Goal: Task Accomplishment & Management: Complete application form

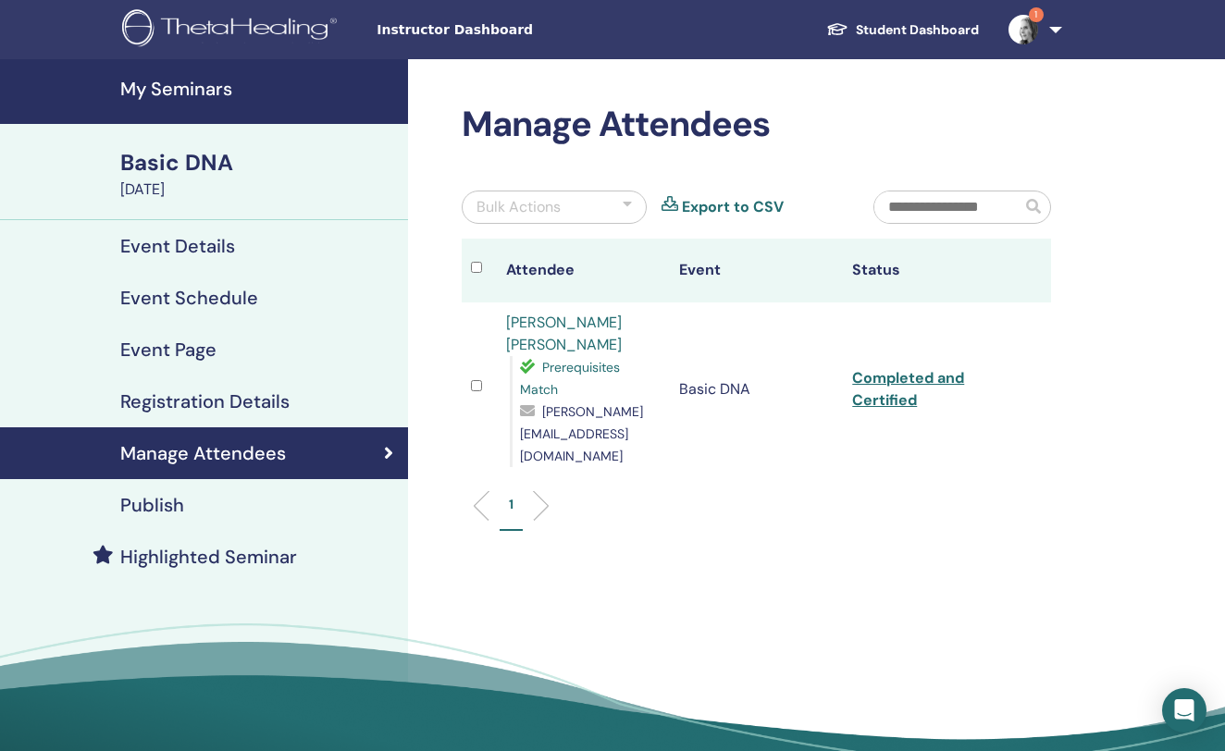
click at [208, 89] on h4 "My Seminars" at bounding box center [258, 89] width 277 height 22
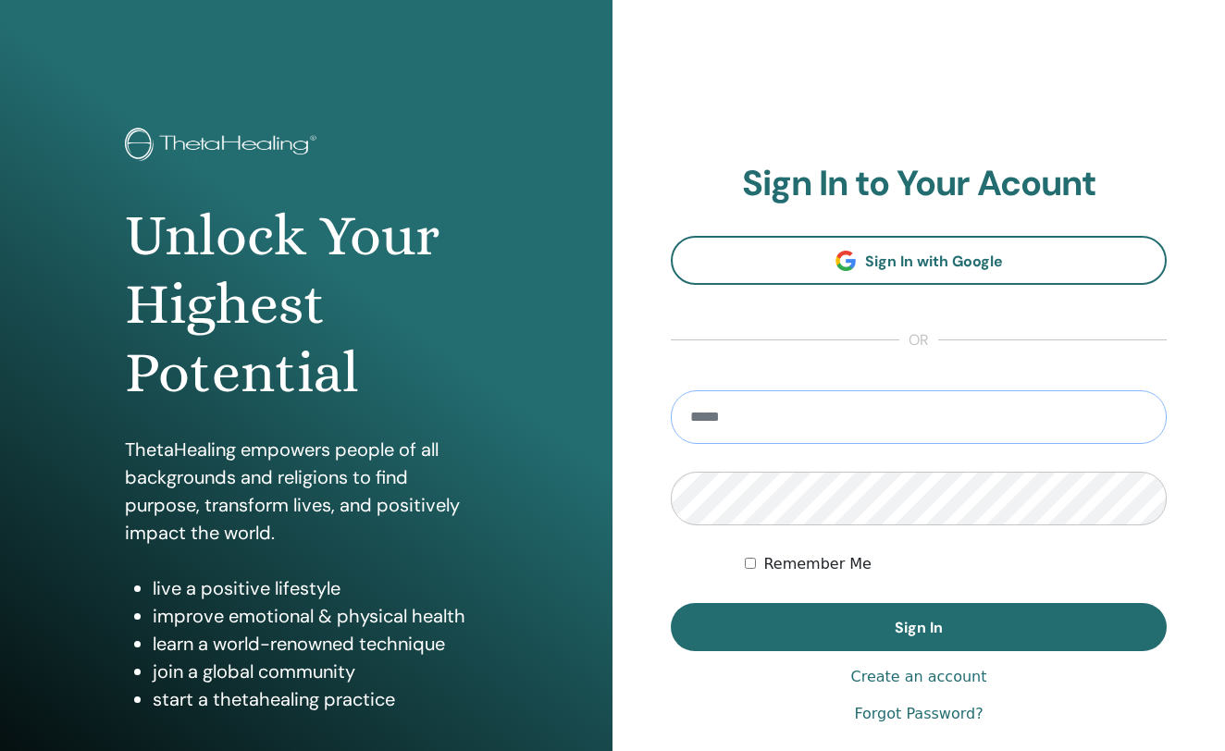
type input "**********"
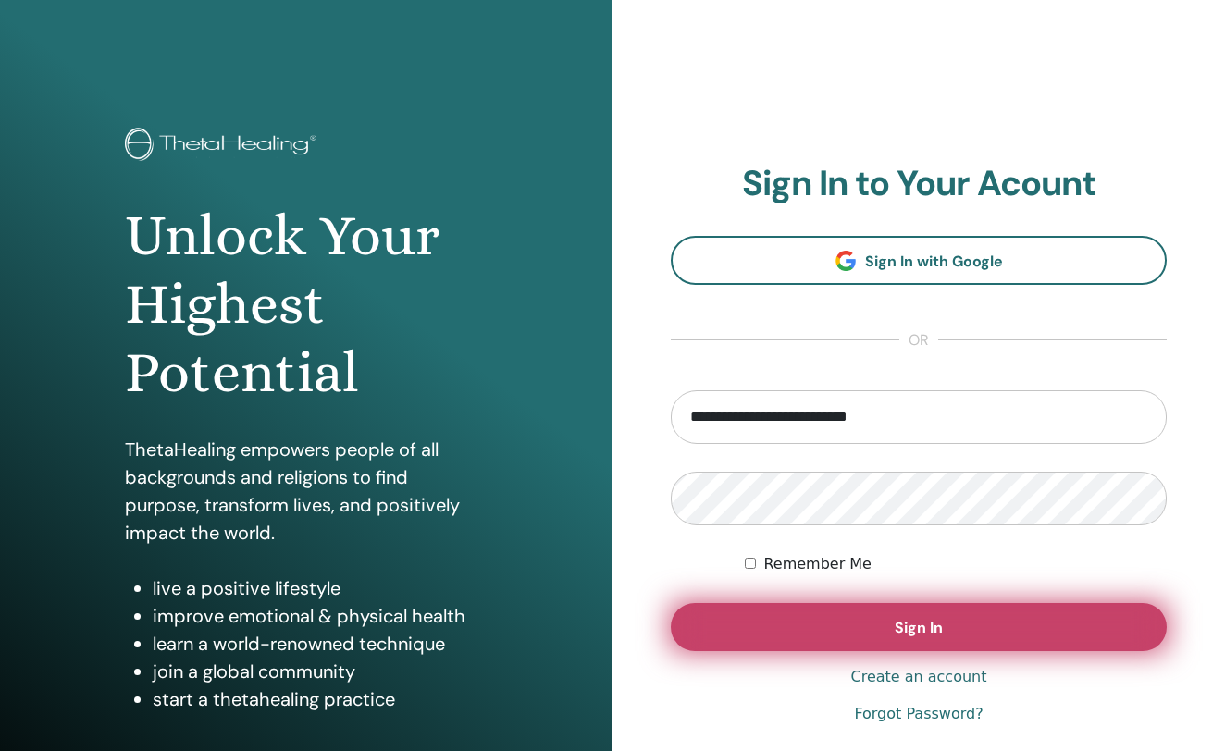
click at [879, 614] on button "Sign In" at bounding box center [919, 627] width 496 height 48
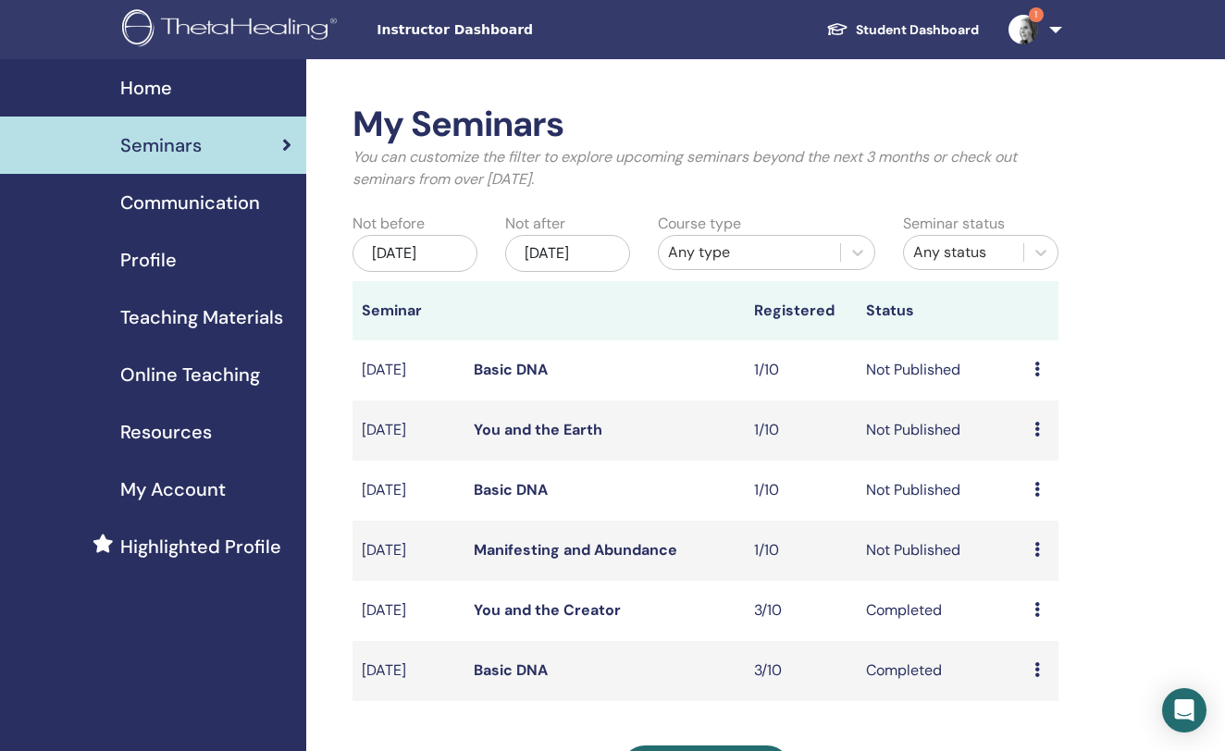
click at [1185, 264] on div "My Seminars You can customize the filter to explore upcoming seminars beyond th…" at bounding box center [765, 632] width 919 height 1146
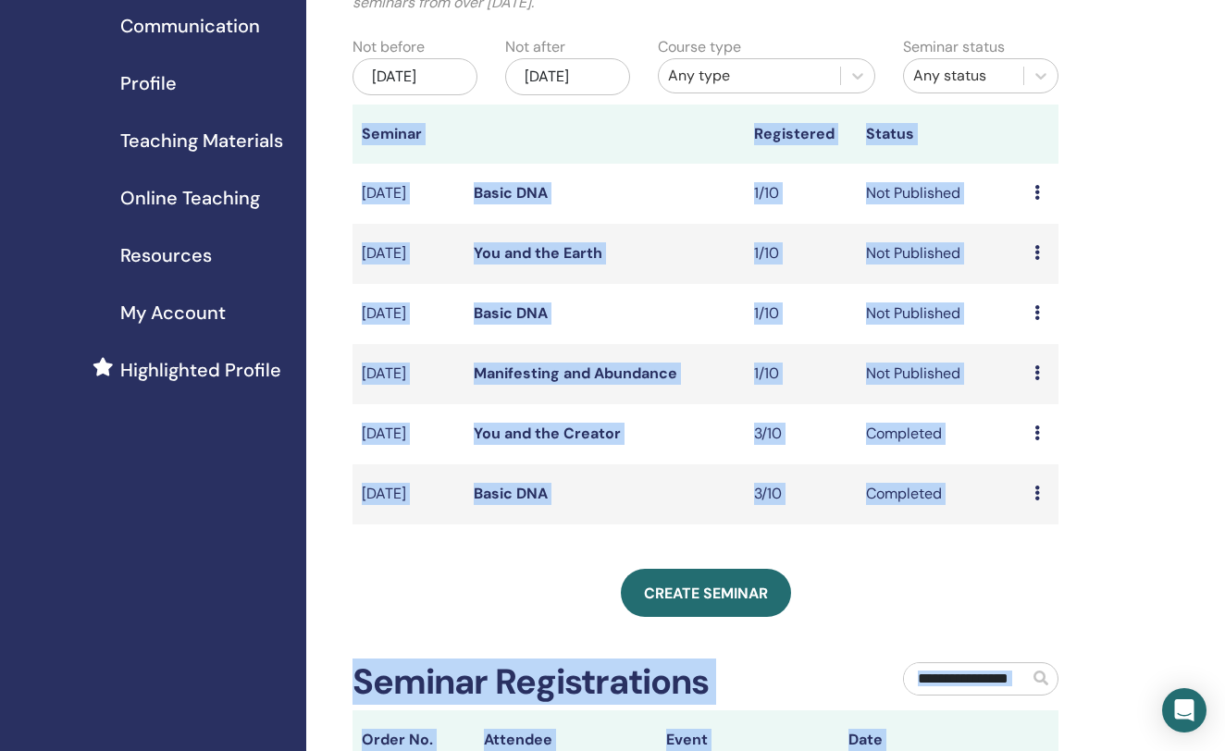
scroll to position [235, 0]
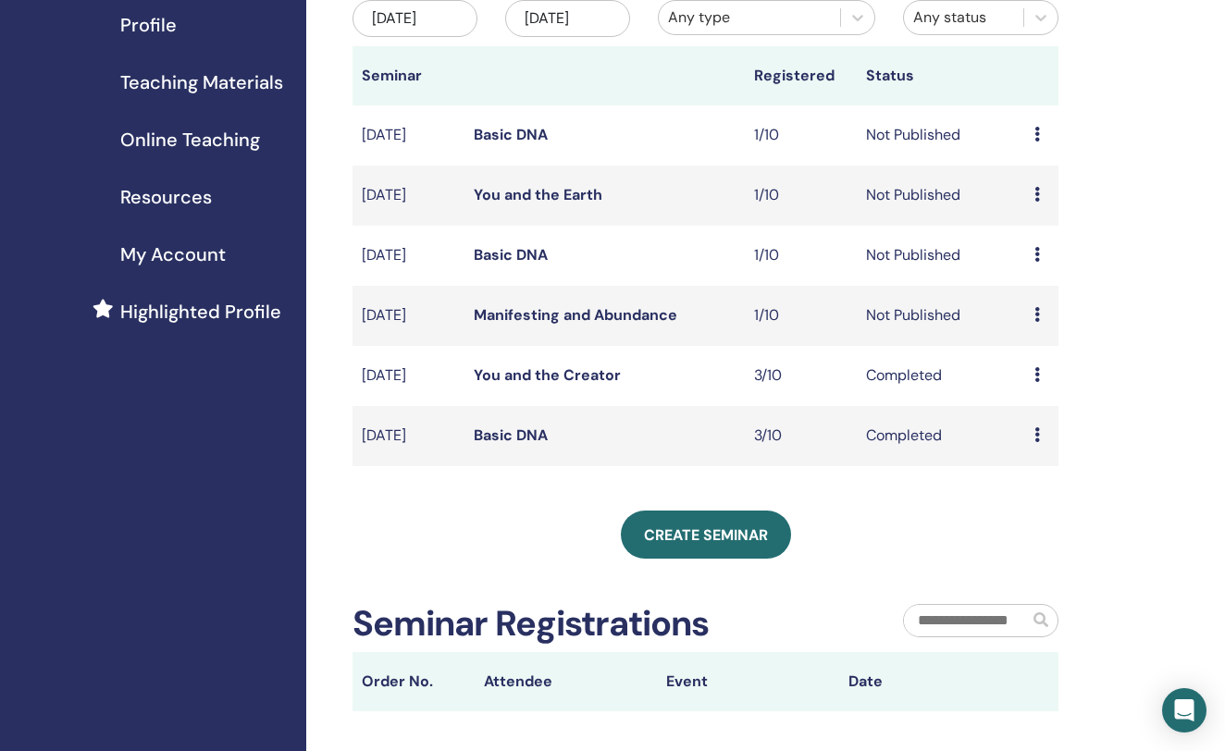
drag, startPoint x: 1133, startPoint y: 613, endPoint x: 1078, endPoint y: 359, distance: 260.4
click at [1078, 359] on div "My Seminars You can customize the filter to explore upcoming seminars beyond th…" at bounding box center [765, 397] width 919 height 1146
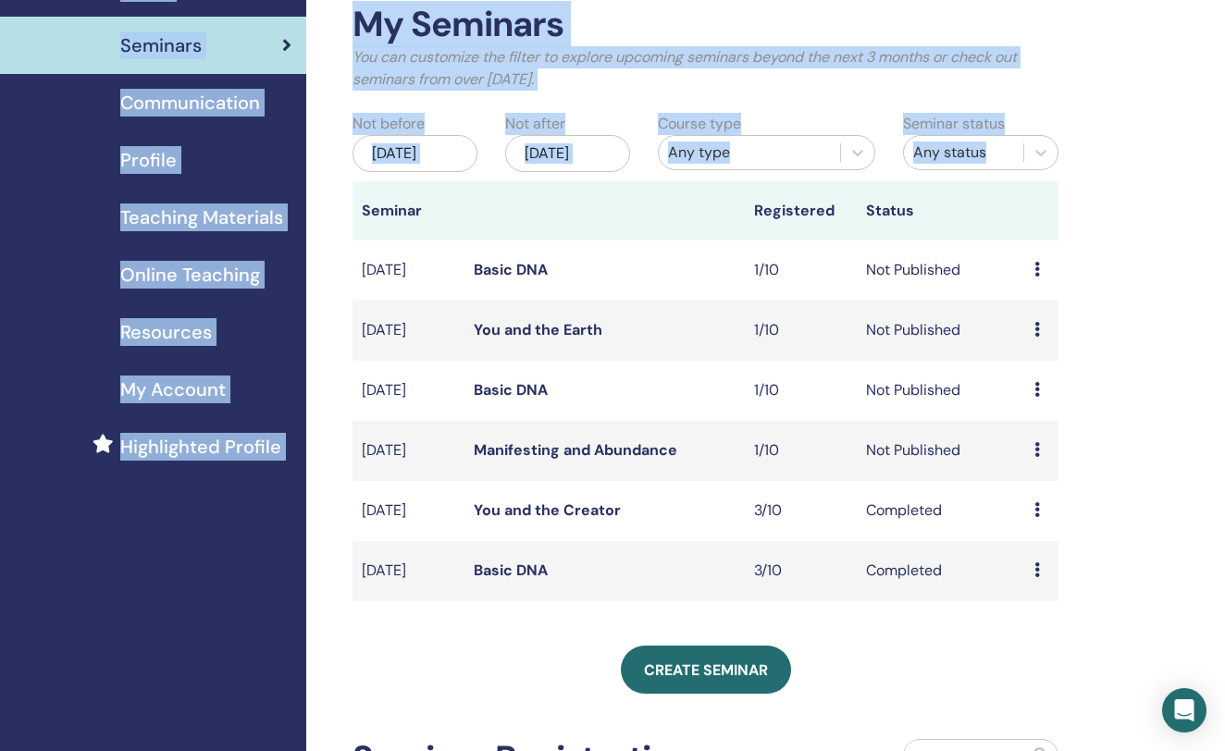
scroll to position [0, 0]
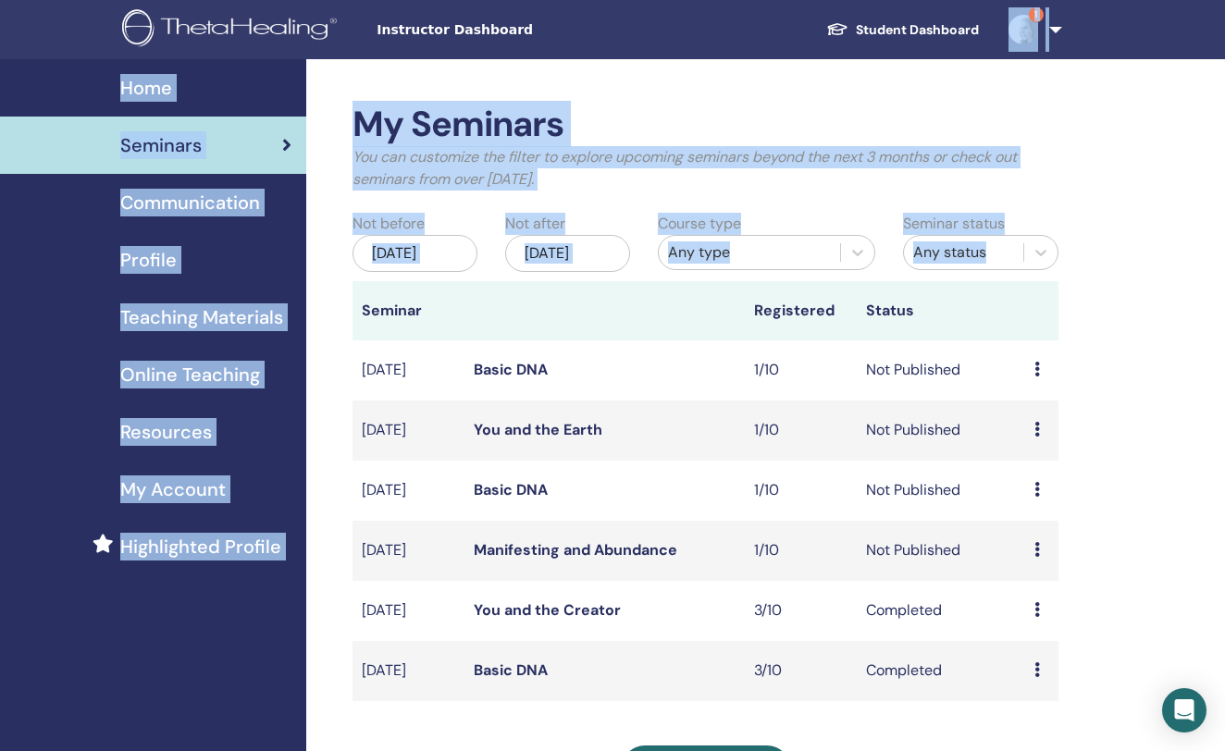
drag, startPoint x: 1142, startPoint y: 207, endPoint x: 1159, endPoint y: -51, distance: 258.8
click at [1159, 0] on html "Instructor Dashboard Student Dashboard 1 AP Adriana Padilla Vázquez My ThetaLea…" at bounding box center [612, 375] width 1225 height 751
click at [172, 616] on div "Home Seminars Communication Profile Teaching Materials Online Teaching" at bounding box center [153, 632] width 306 height 1146
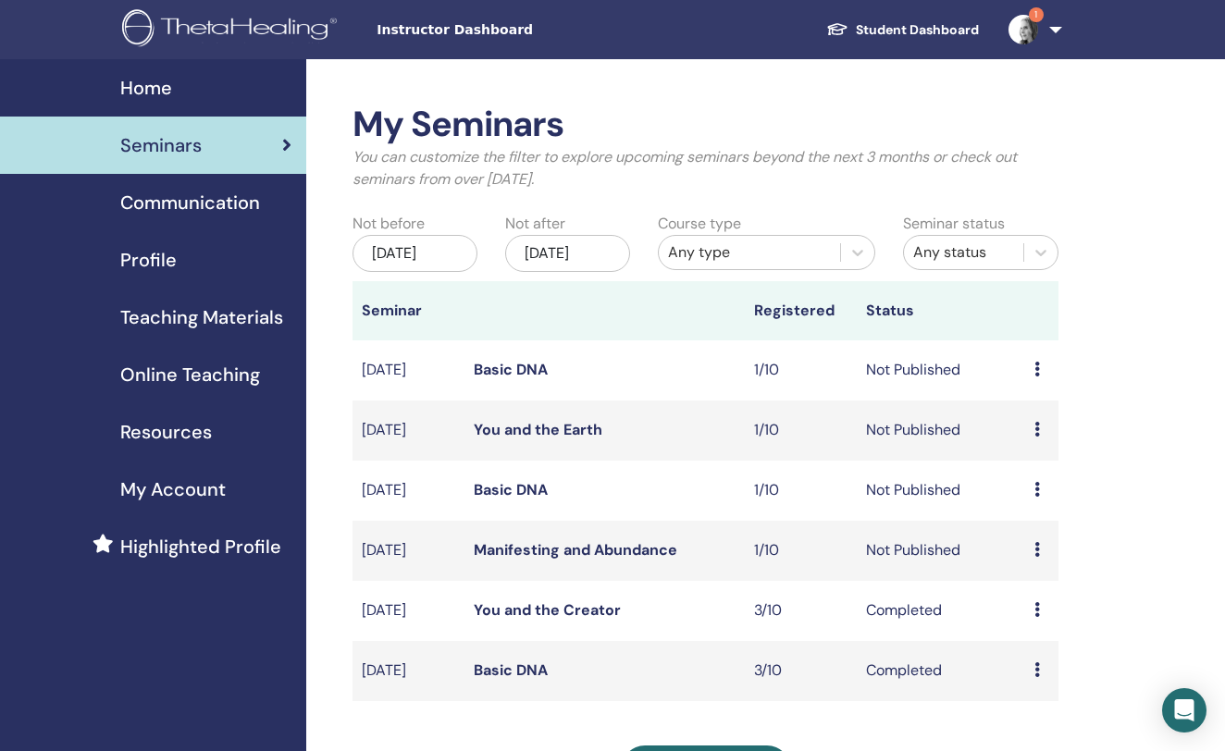
click at [202, 131] on link "Seminars" at bounding box center [153, 145] width 306 height 57
click at [488, 28] on span "Instructor Dashboard" at bounding box center [516, 29] width 278 height 19
click at [1060, 34] on link "1" at bounding box center [1032, 29] width 76 height 59
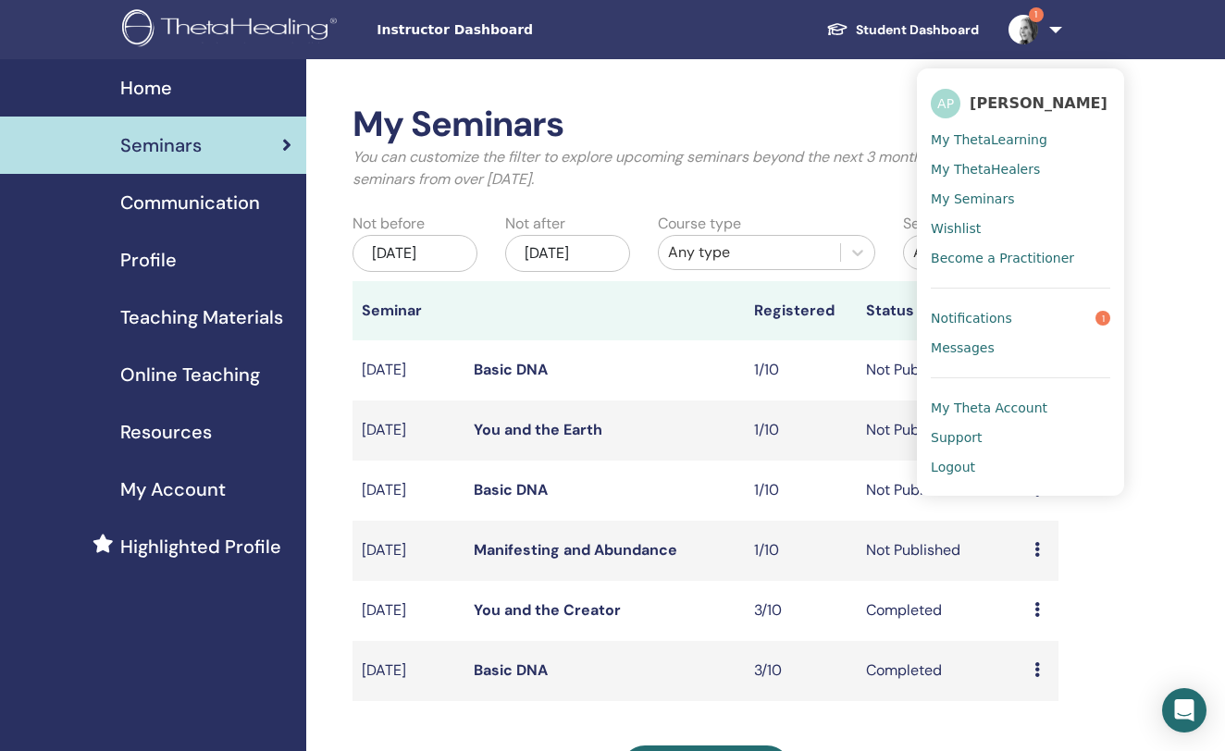
click at [1038, 17] on span "1" at bounding box center [1036, 14] width 15 height 15
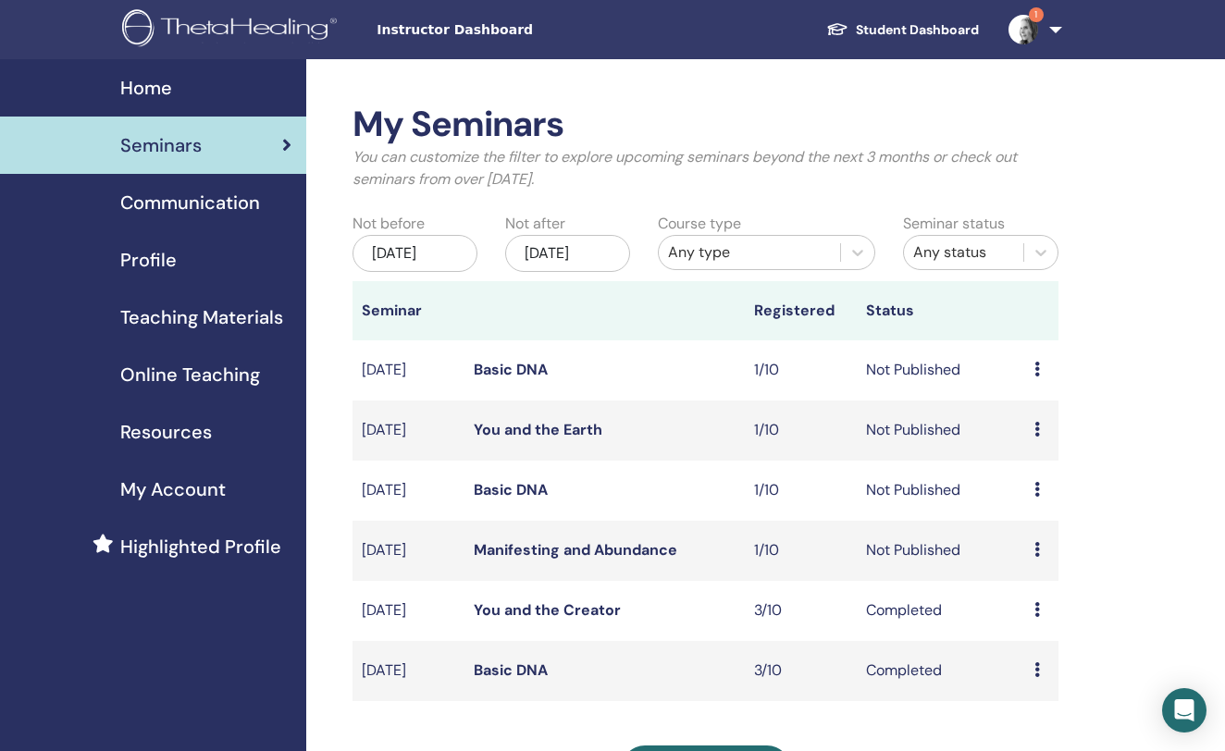
click at [1028, 17] on img at bounding box center [1024, 30] width 30 height 30
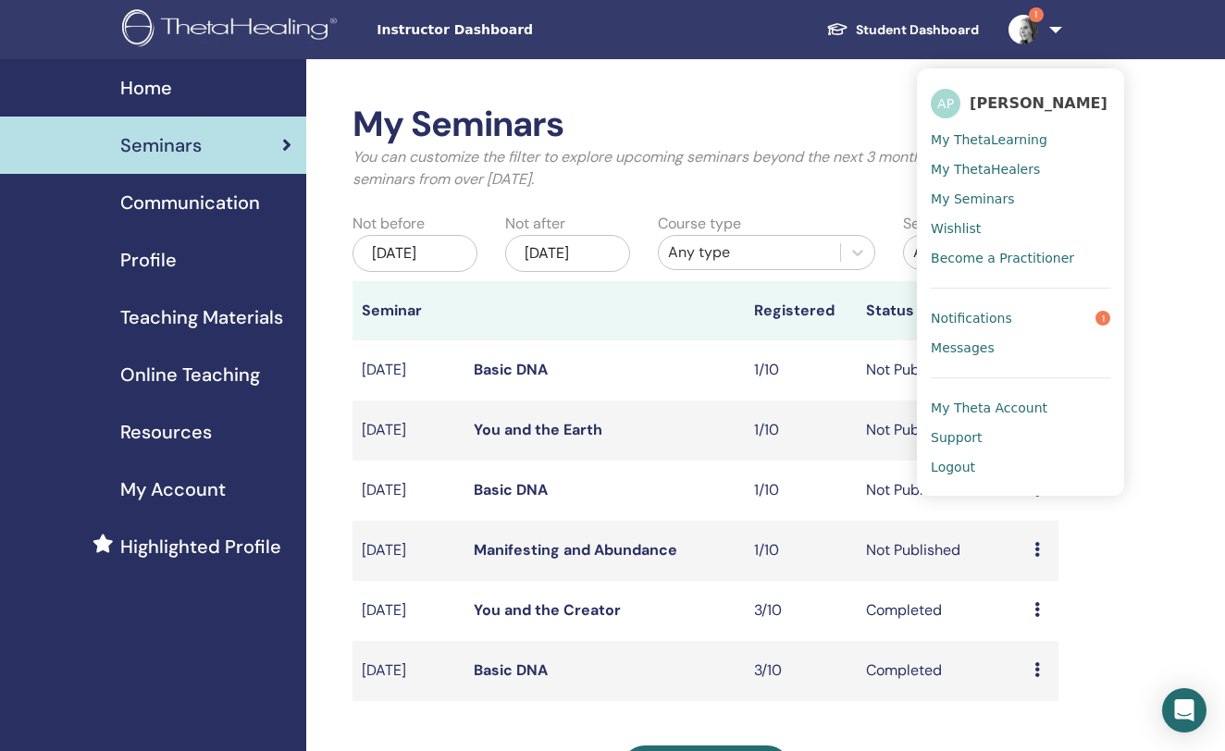
click at [978, 314] on link "Notifications 1" at bounding box center [1021, 318] width 180 height 30
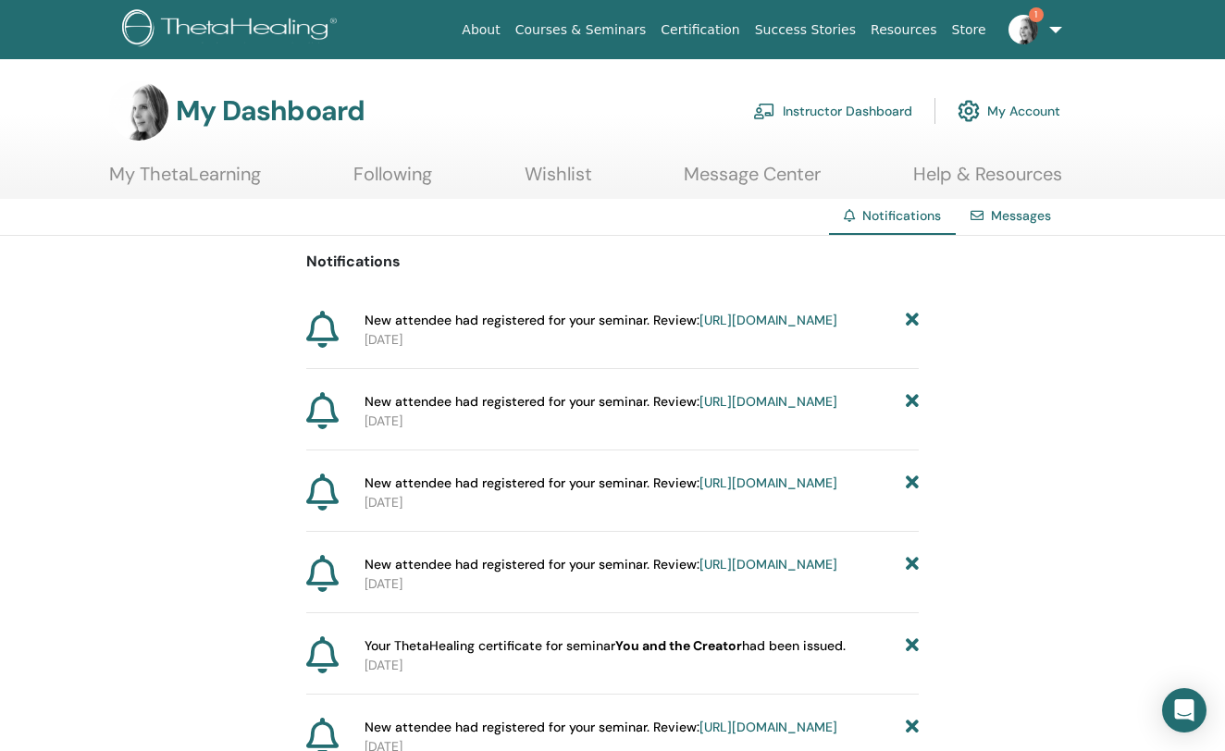
click at [841, 111] on link "Instructor Dashboard" at bounding box center [832, 111] width 159 height 41
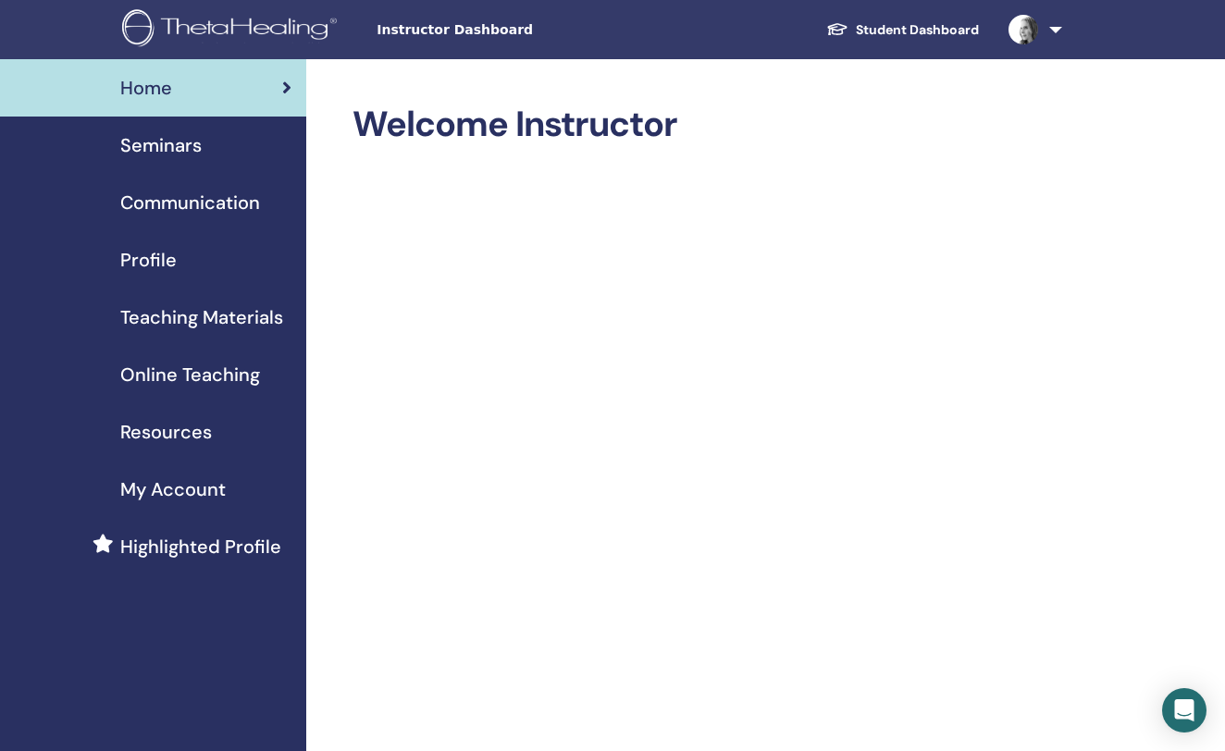
click at [210, 144] on div "Seminars" at bounding box center [153, 145] width 277 height 28
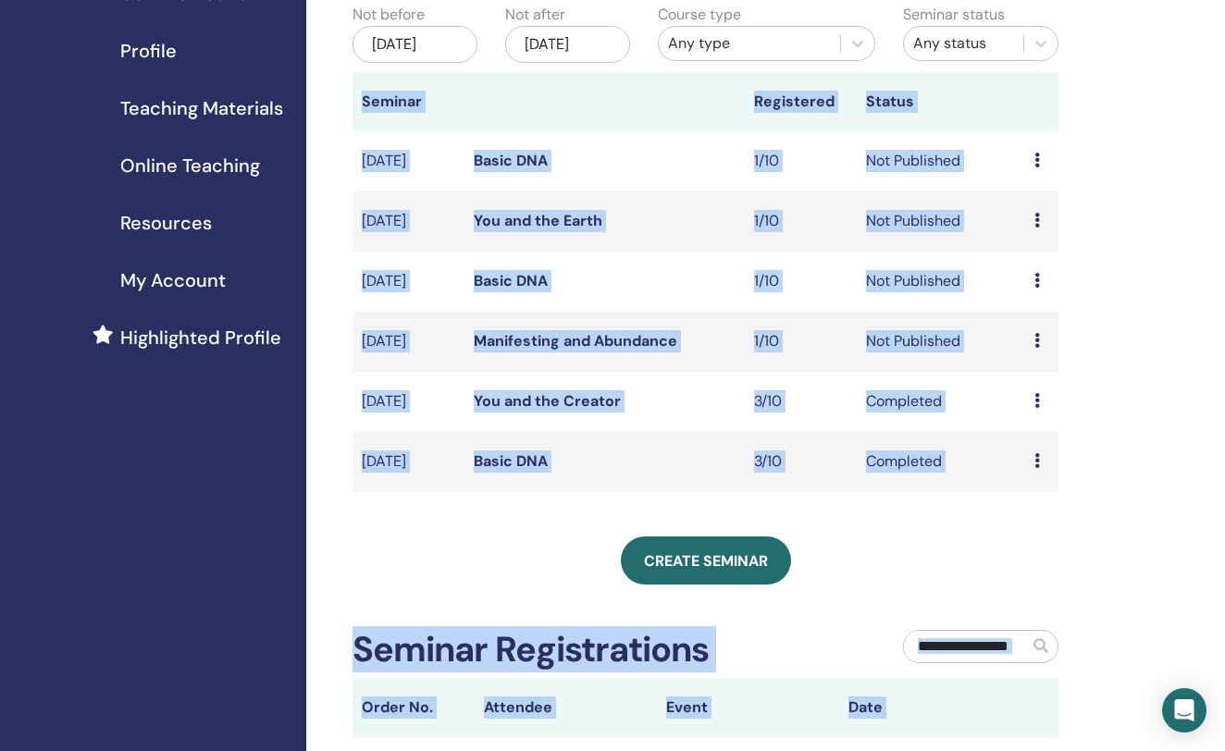
drag, startPoint x: 1185, startPoint y: 474, endPoint x: 1133, endPoint y: 763, distance: 294.4
click at [1133, 542] on html "Instructor Dashboard Student Dashboard AP [PERSON_NAME] My ThetaLearning My The…" at bounding box center [612, 166] width 1225 height 751
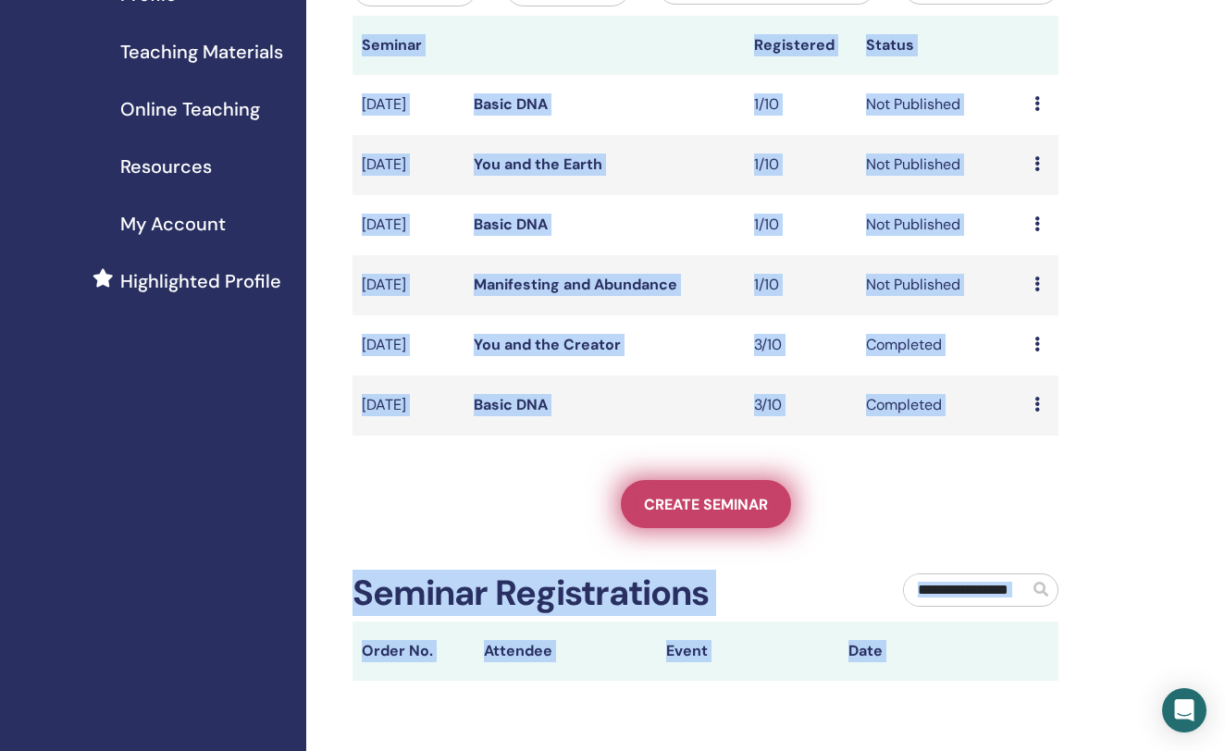
click at [768, 528] on link "Create seminar" at bounding box center [706, 504] width 170 height 48
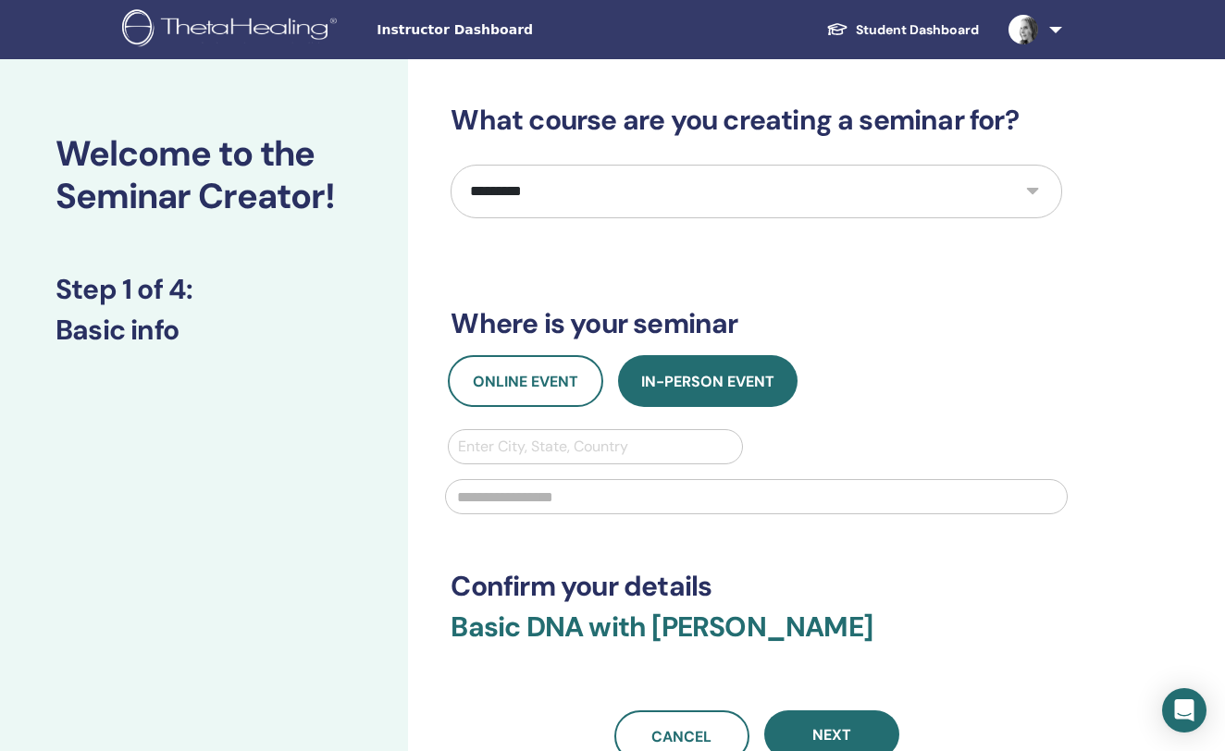
select select "*"
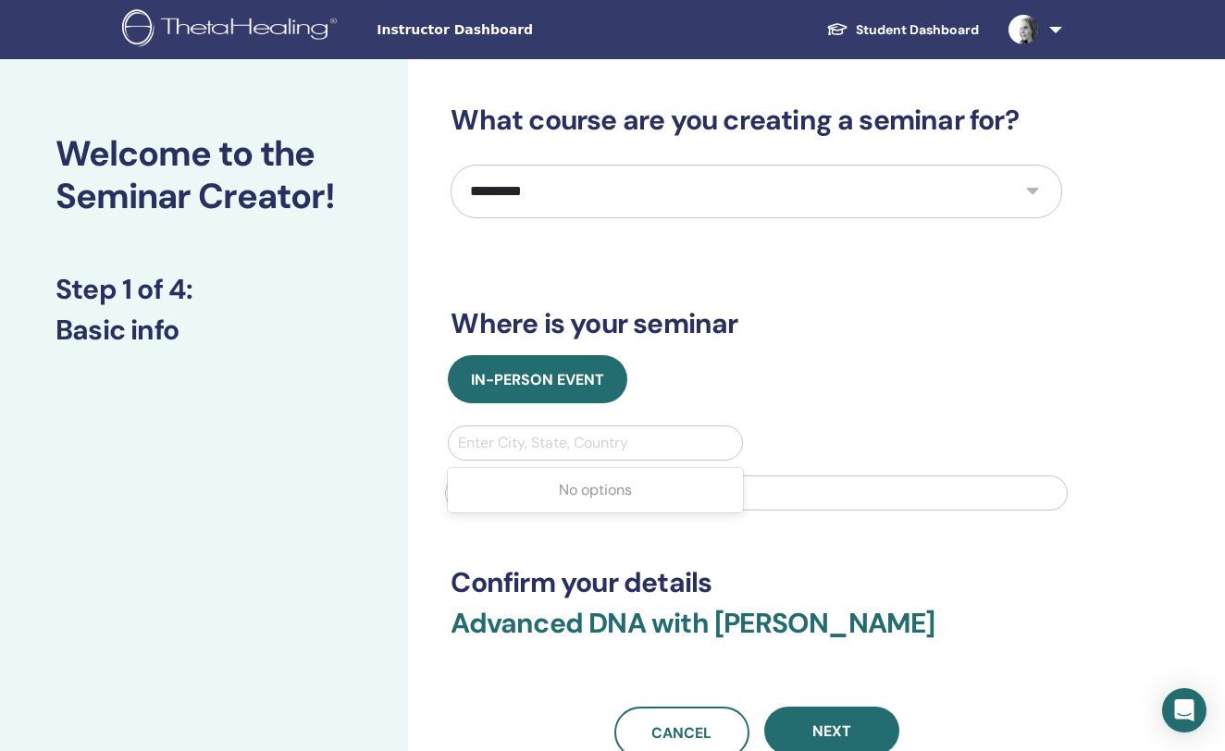
click at [576, 438] on div "Enter City, State, Country" at bounding box center [595, 443] width 274 height 22
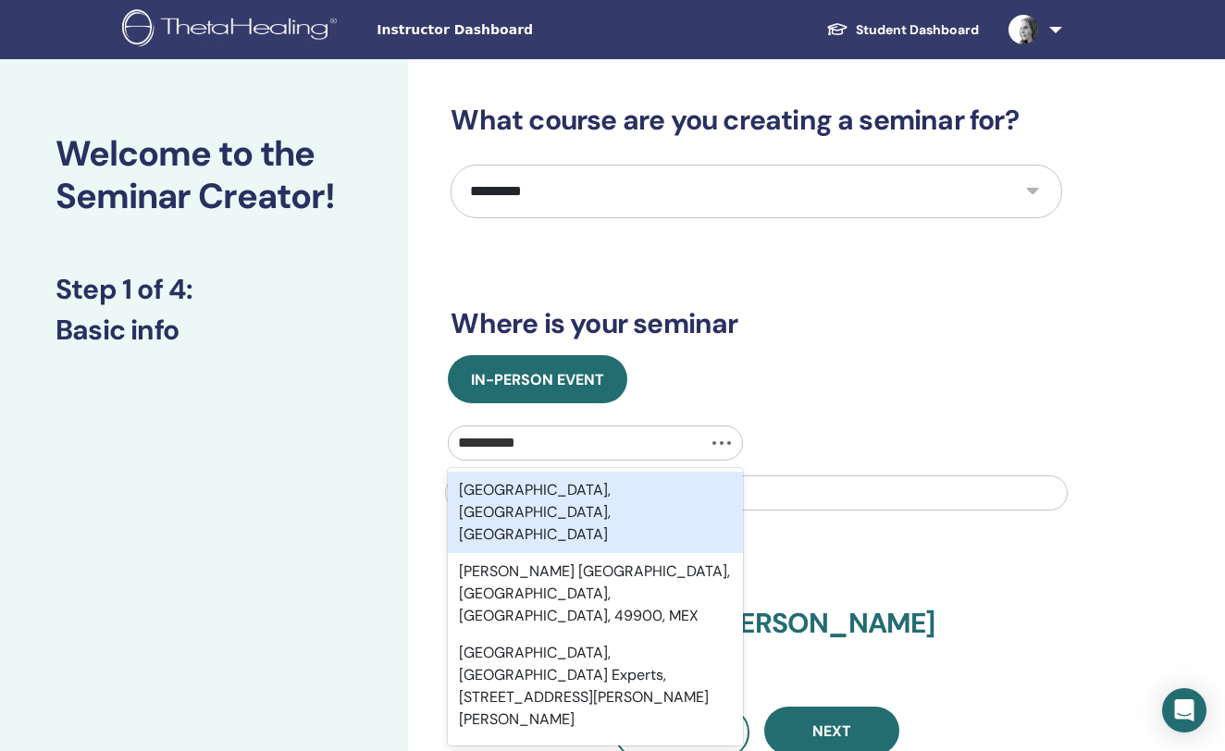
type input "*********"
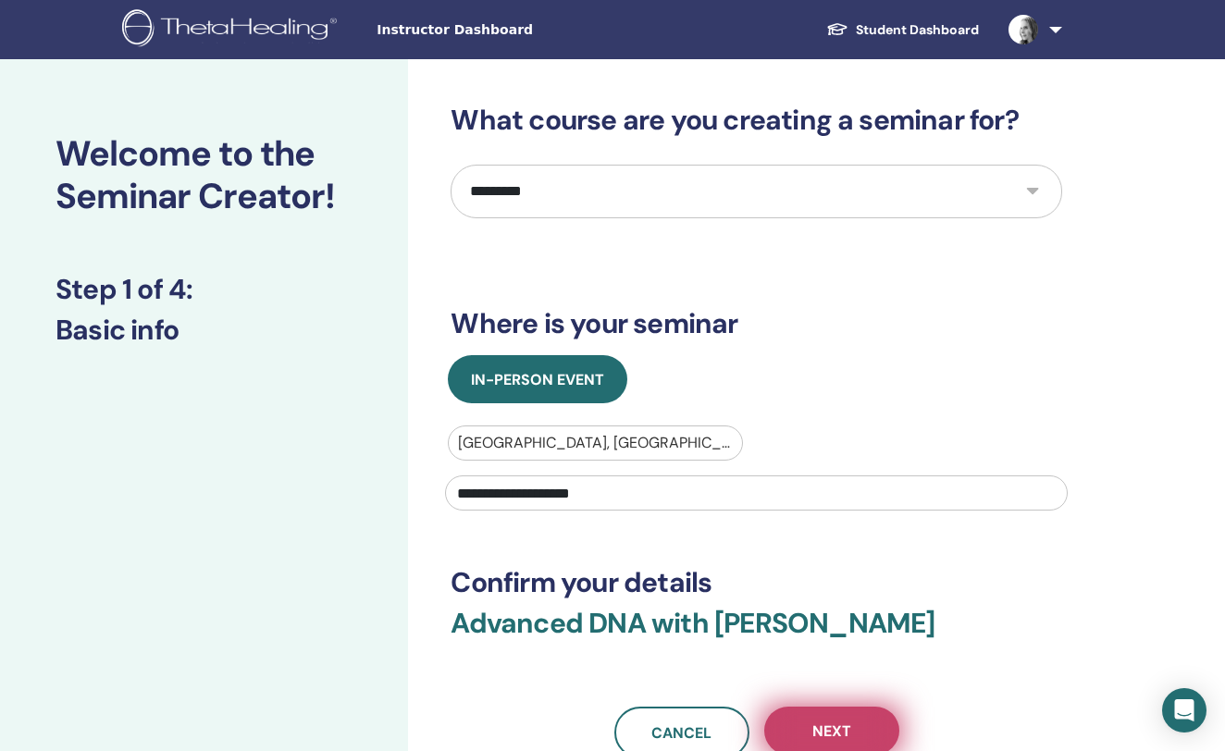
type input "**********"
click at [843, 712] on button "Next" at bounding box center [831, 731] width 135 height 48
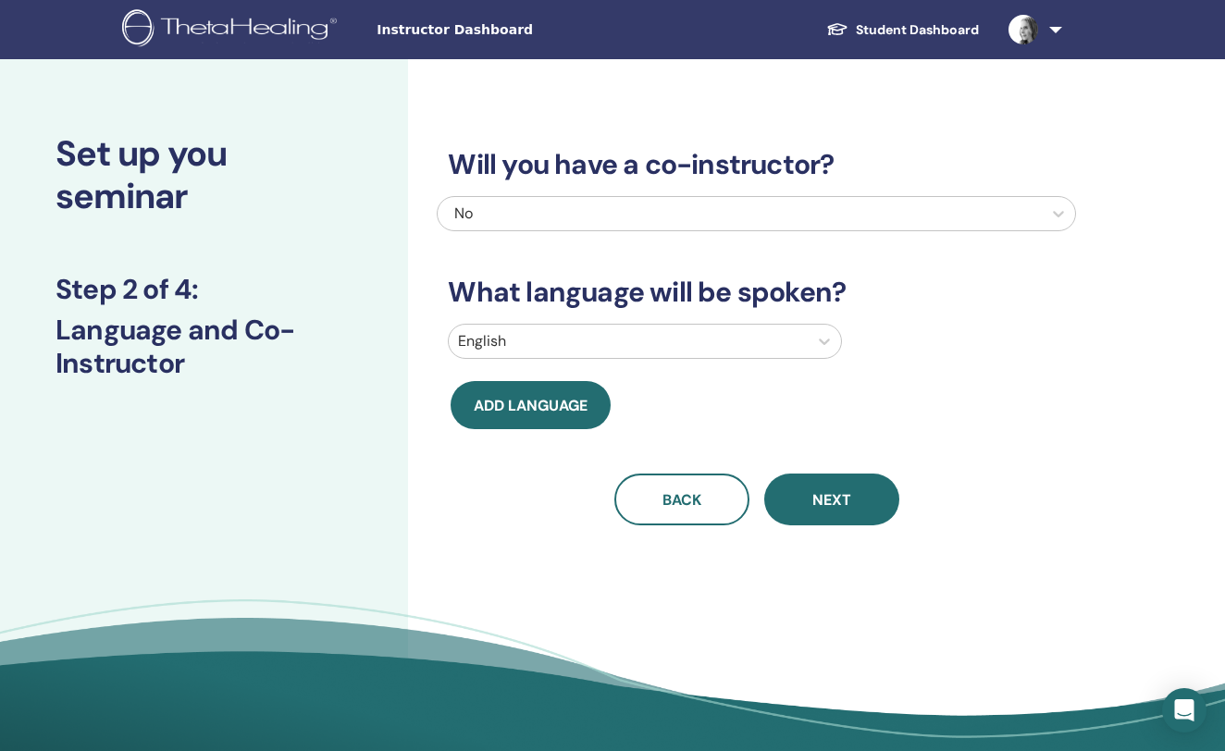
click at [775, 318] on div "Will you have a co-instructor? No What language will be spoken? English Add lan…" at bounding box center [756, 315] width 639 height 422
click at [774, 340] on div at bounding box center [628, 341] width 340 height 26
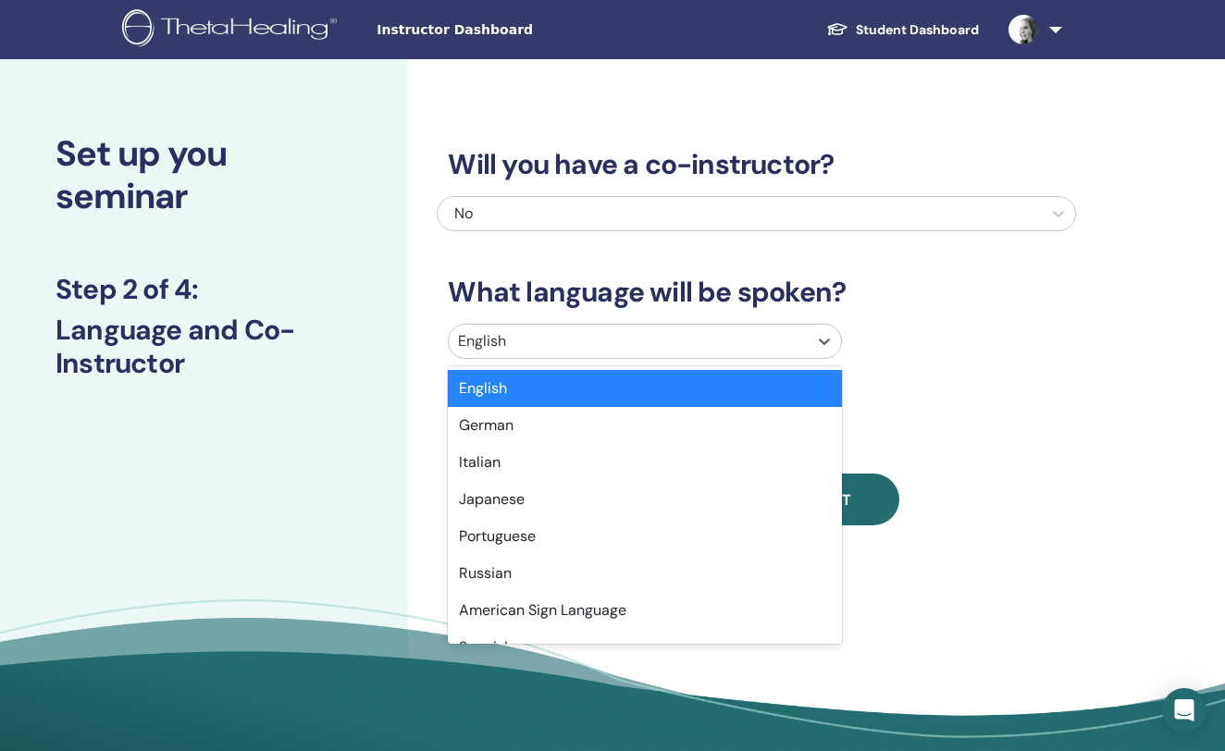
type input "*"
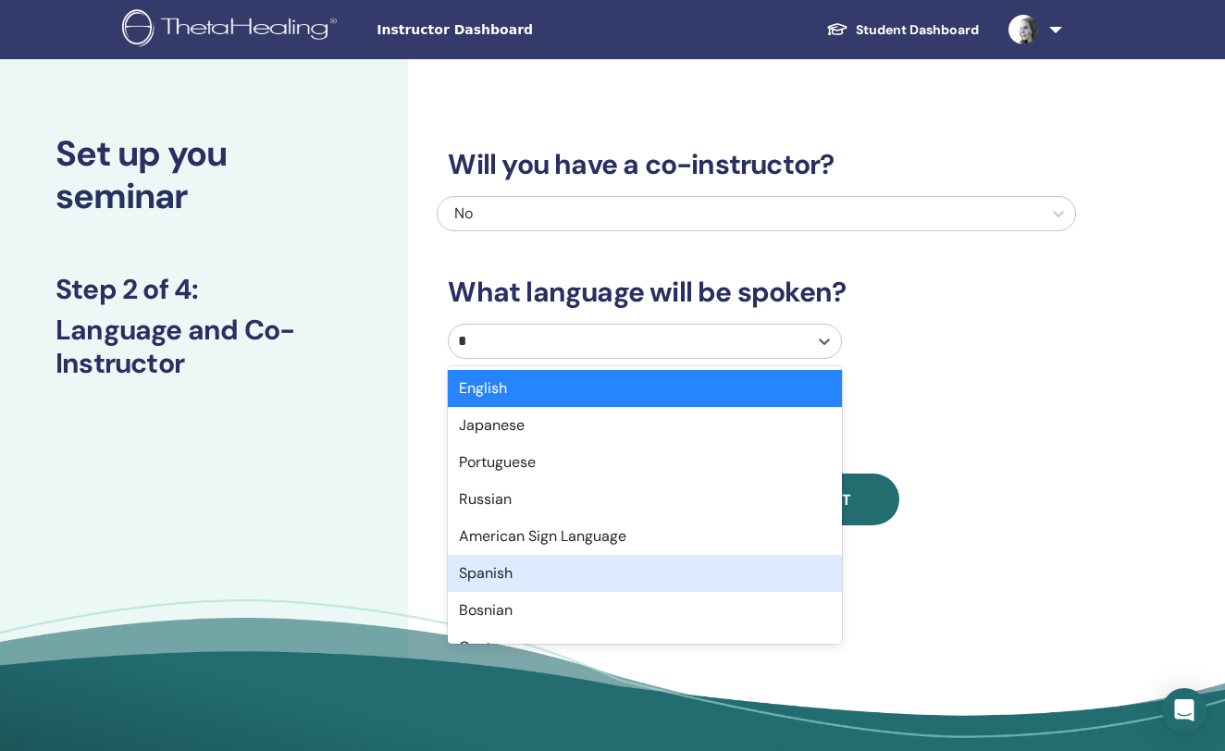
click at [692, 572] on div "Spanish" at bounding box center [644, 573] width 393 height 37
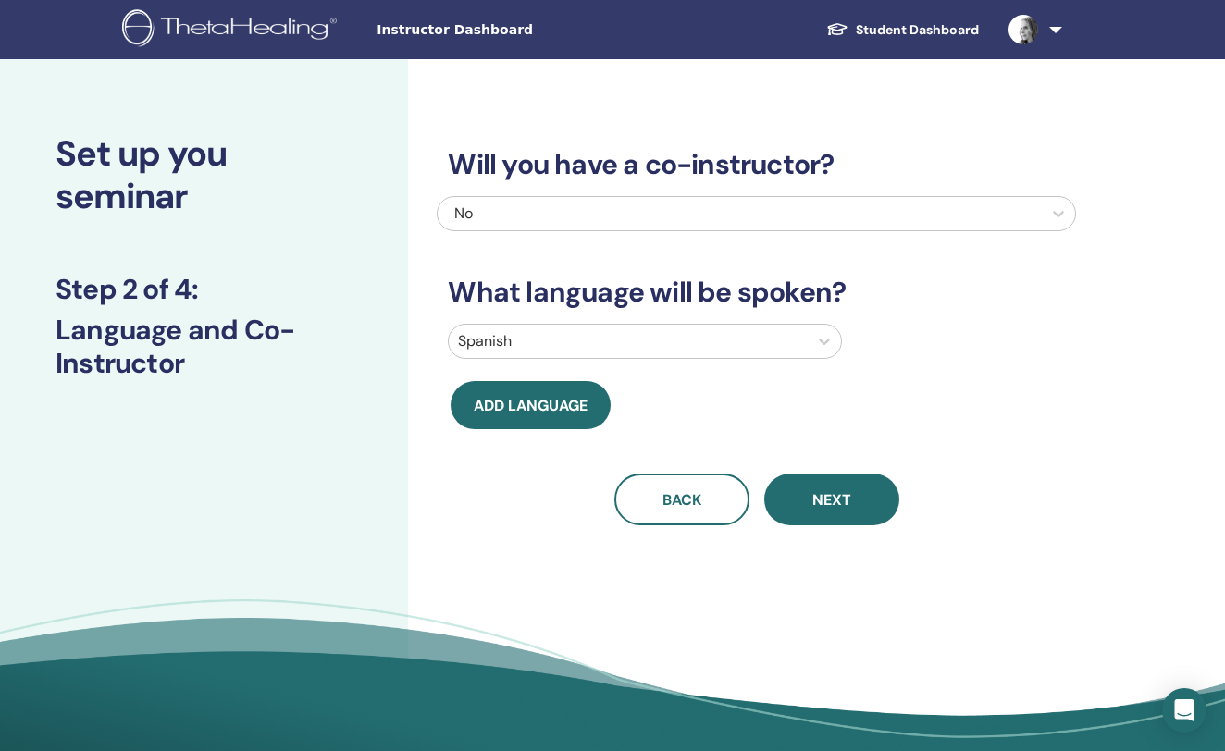
click at [763, 224] on div "No" at bounding box center [694, 214] width 480 height 22
click at [764, 207] on div "No" at bounding box center [694, 214] width 480 height 22
click at [765, 206] on div "No" at bounding box center [694, 214] width 480 height 22
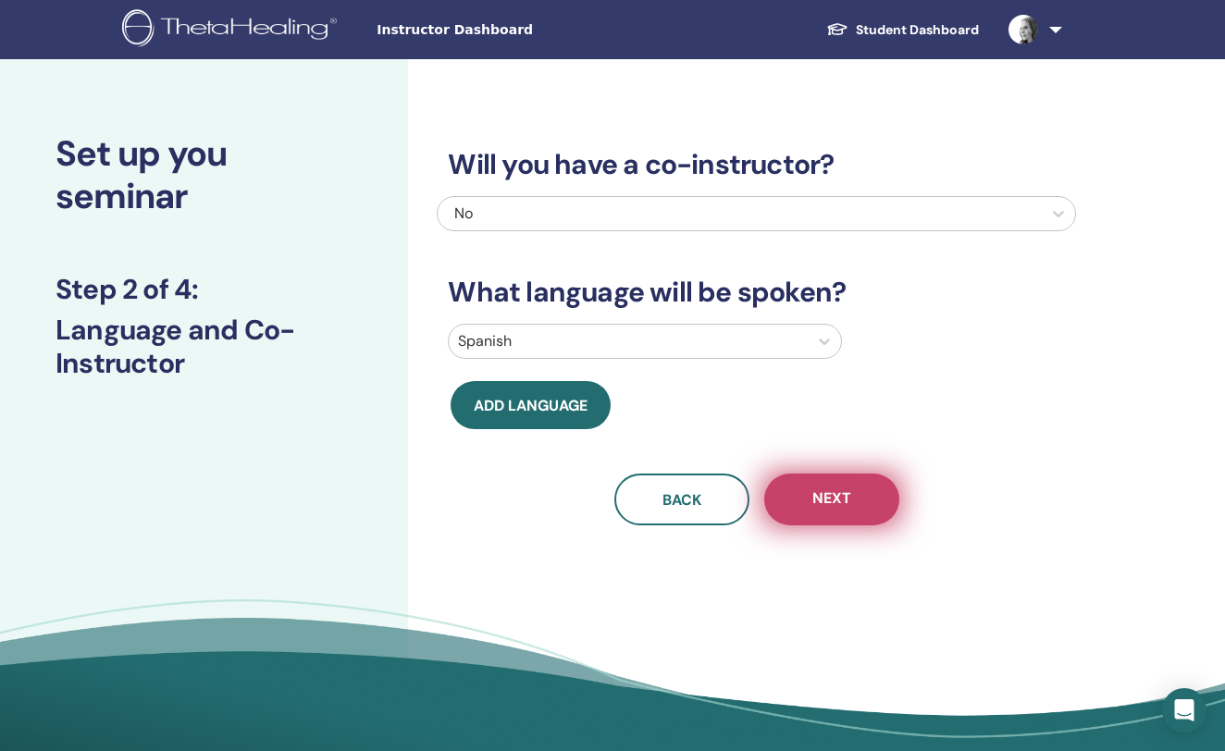
click at [814, 489] on span "Next" at bounding box center [831, 500] width 39 height 23
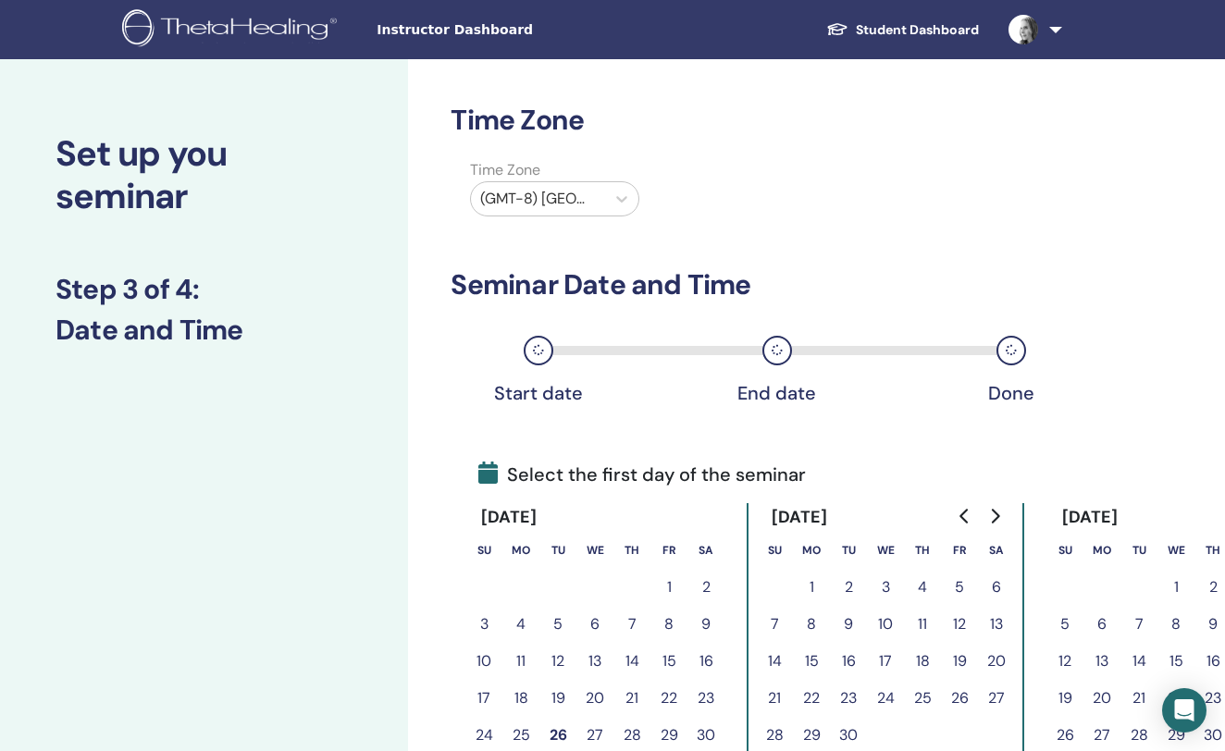
click at [552, 724] on button "26" at bounding box center [557, 735] width 37 height 37
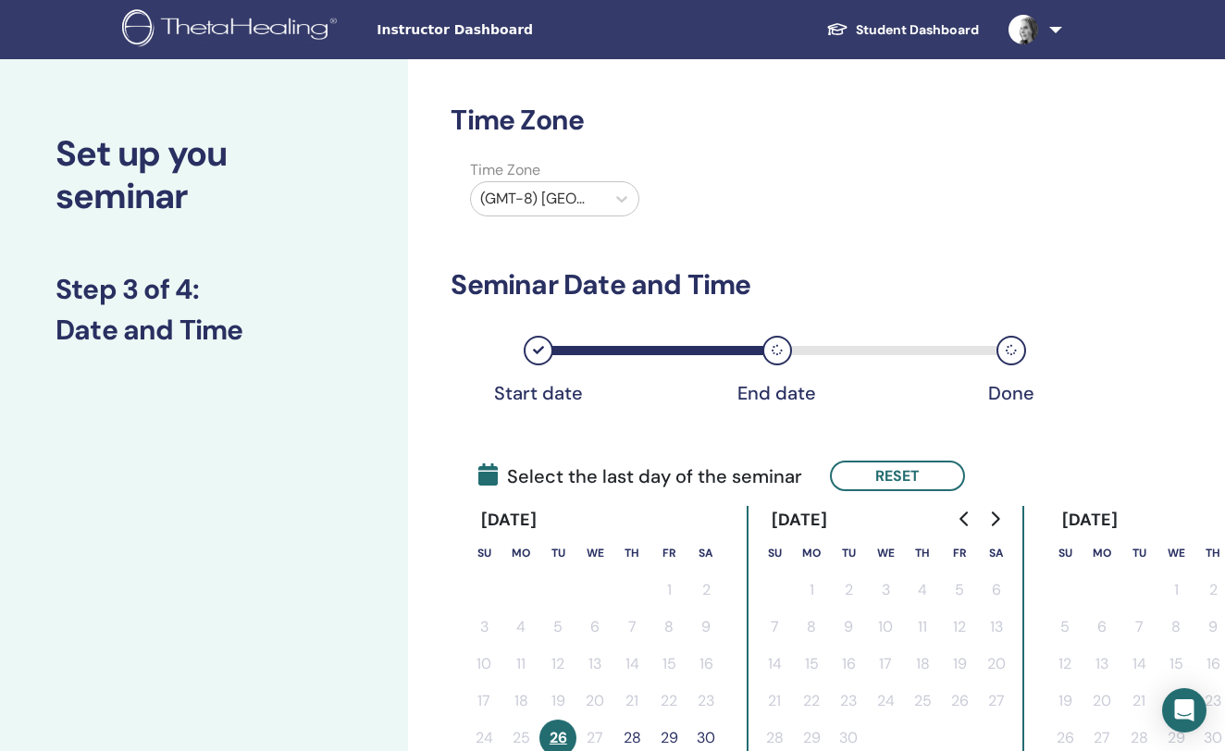
click at [636, 737] on button "28" at bounding box center [631, 738] width 37 height 37
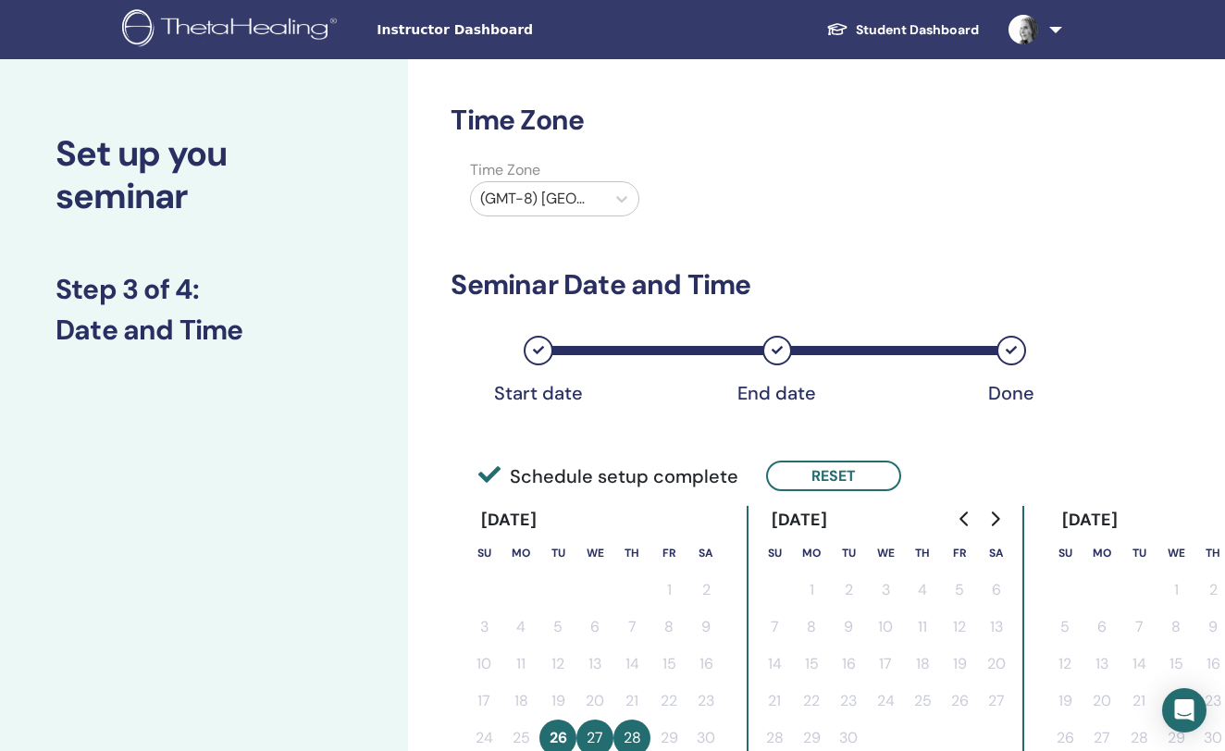
click at [1099, 273] on div "Time Zone Time Zone (GMT-8) [GEOGRAPHIC_DATA]/[US_STATE] Seminar Date and Time …" at bounding box center [816, 713] width 817 height 1308
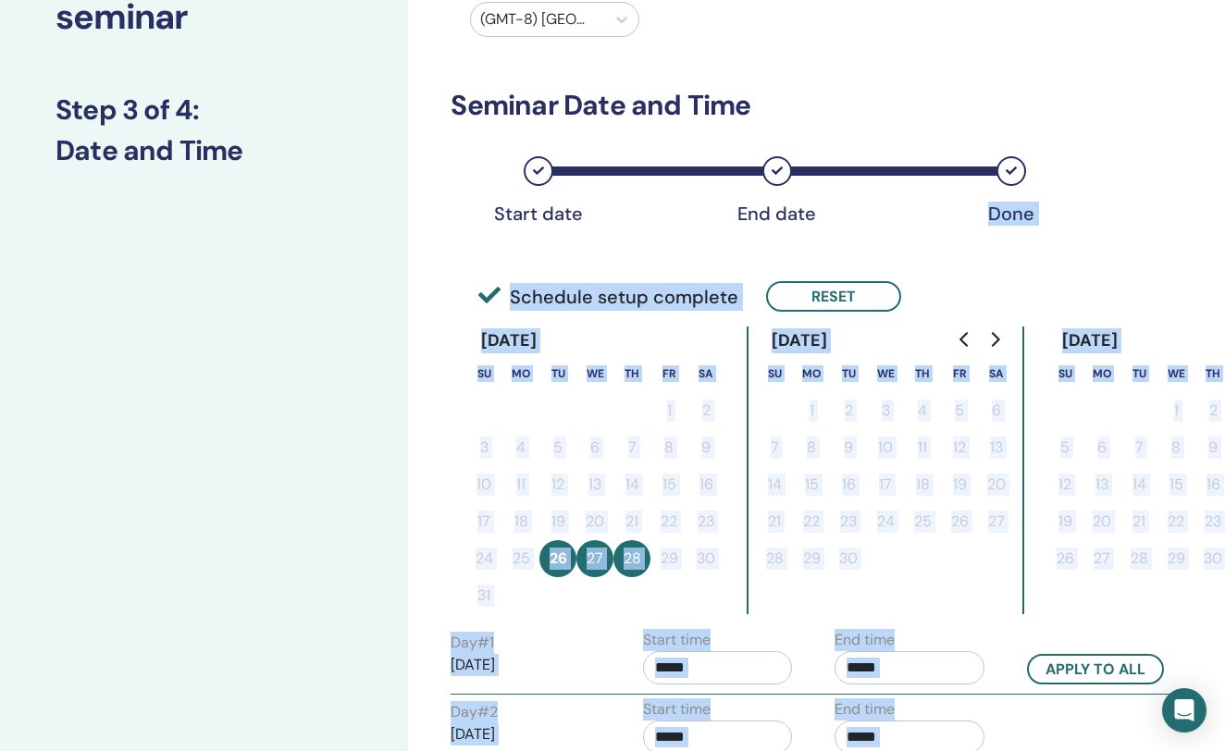
scroll to position [466, 0]
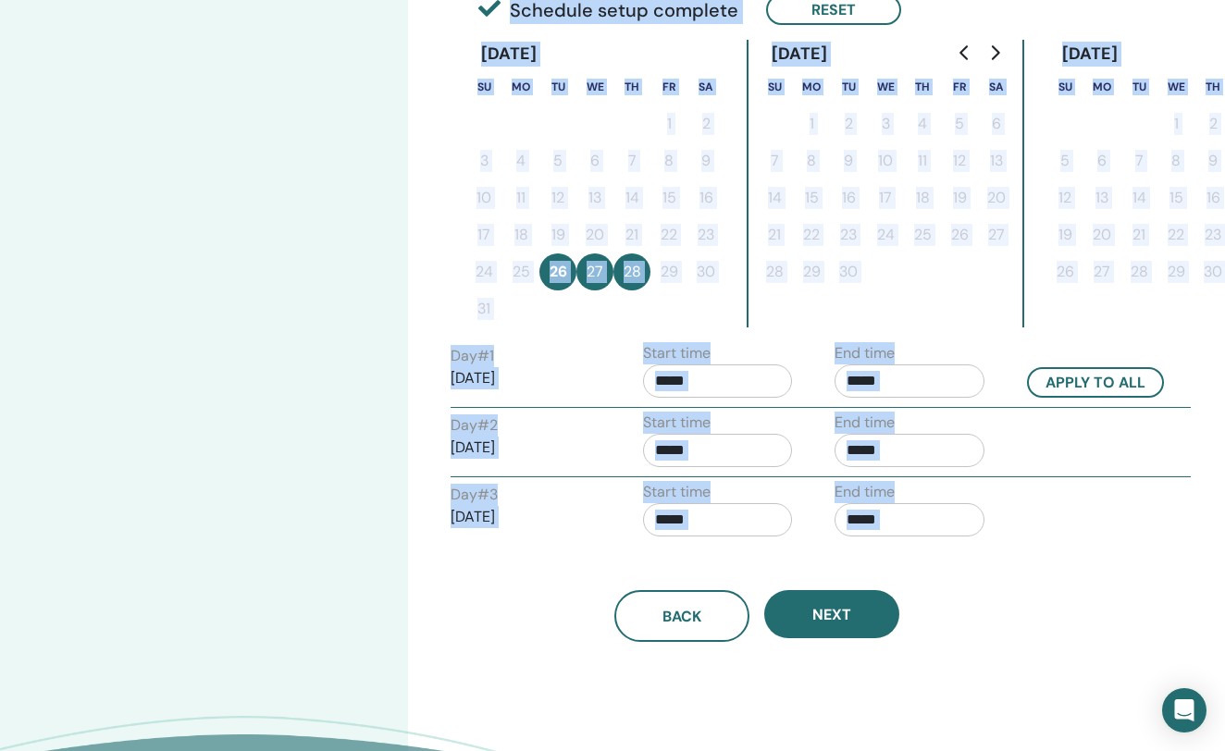
drag, startPoint x: 1073, startPoint y: 372, endPoint x: 1088, endPoint y: 788, distance: 416.6
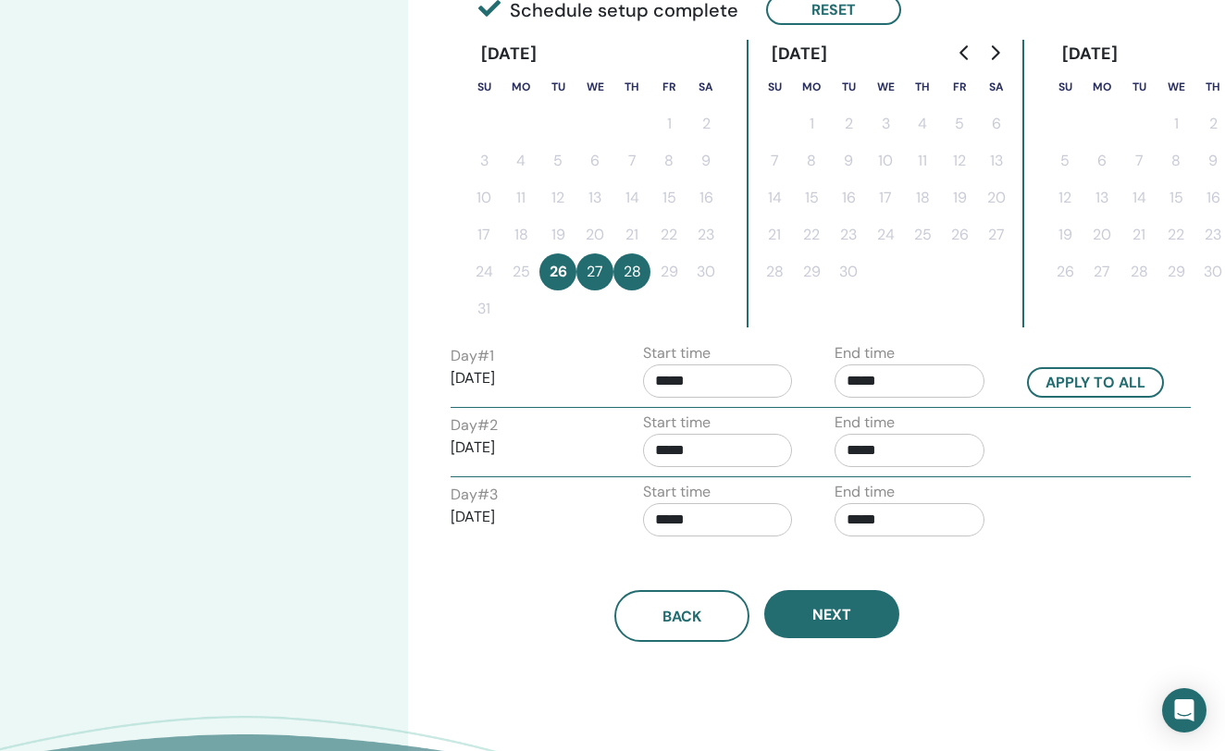
click at [1081, 557] on div "Time Zone Time Zone (GMT-8) [GEOGRAPHIC_DATA]/[US_STATE] Seminar Date and Time …" at bounding box center [816, 247] width 817 height 1308
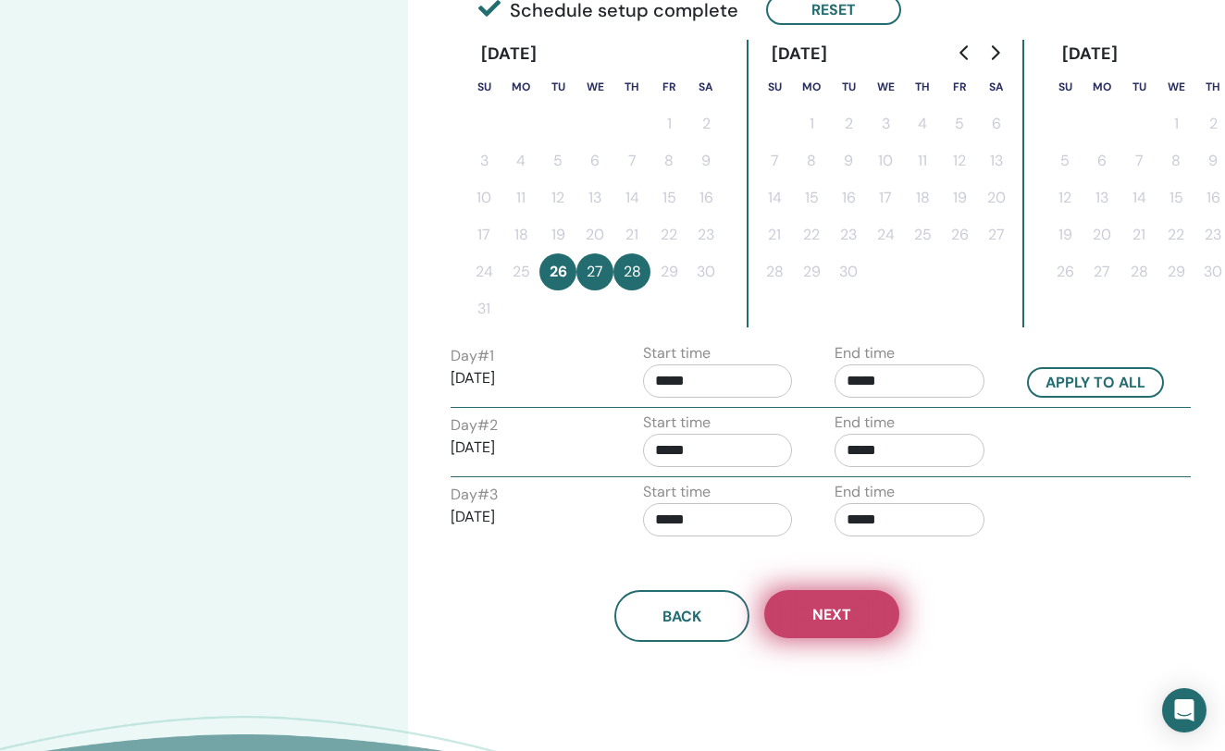
click at [844, 613] on span "Next" at bounding box center [831, 614] width 39 height 19
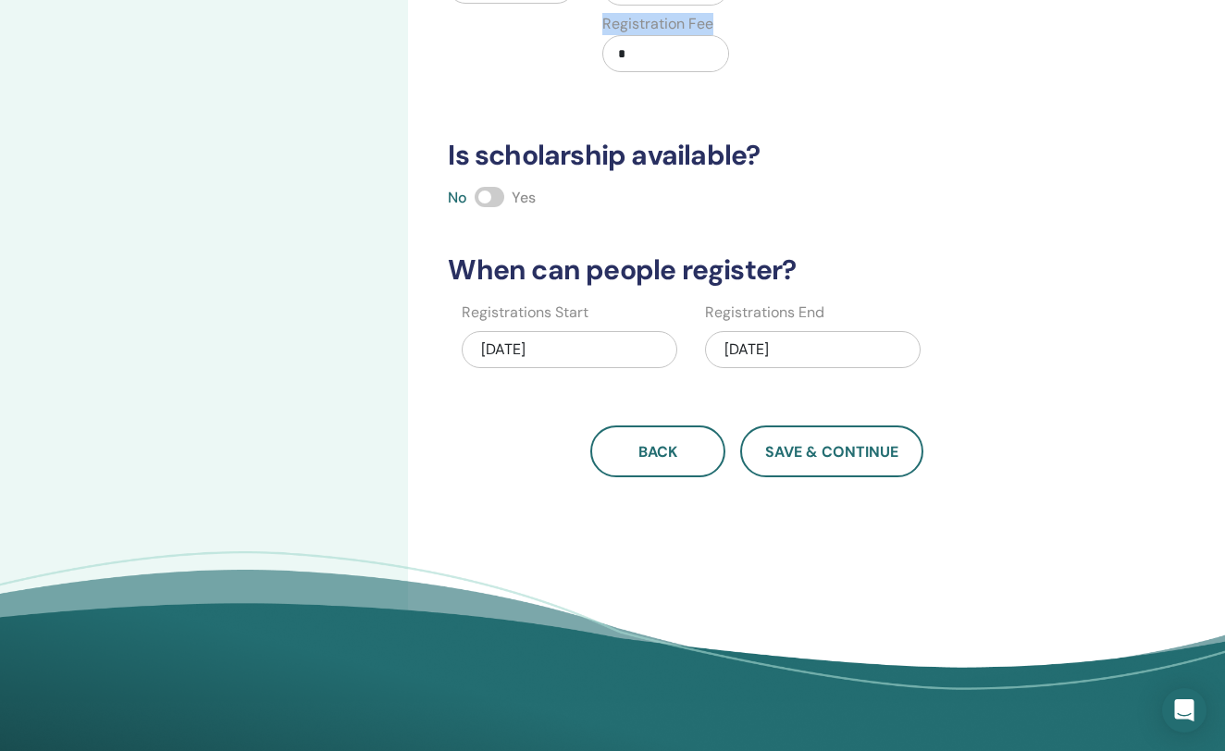
scroll to position [54, 0]
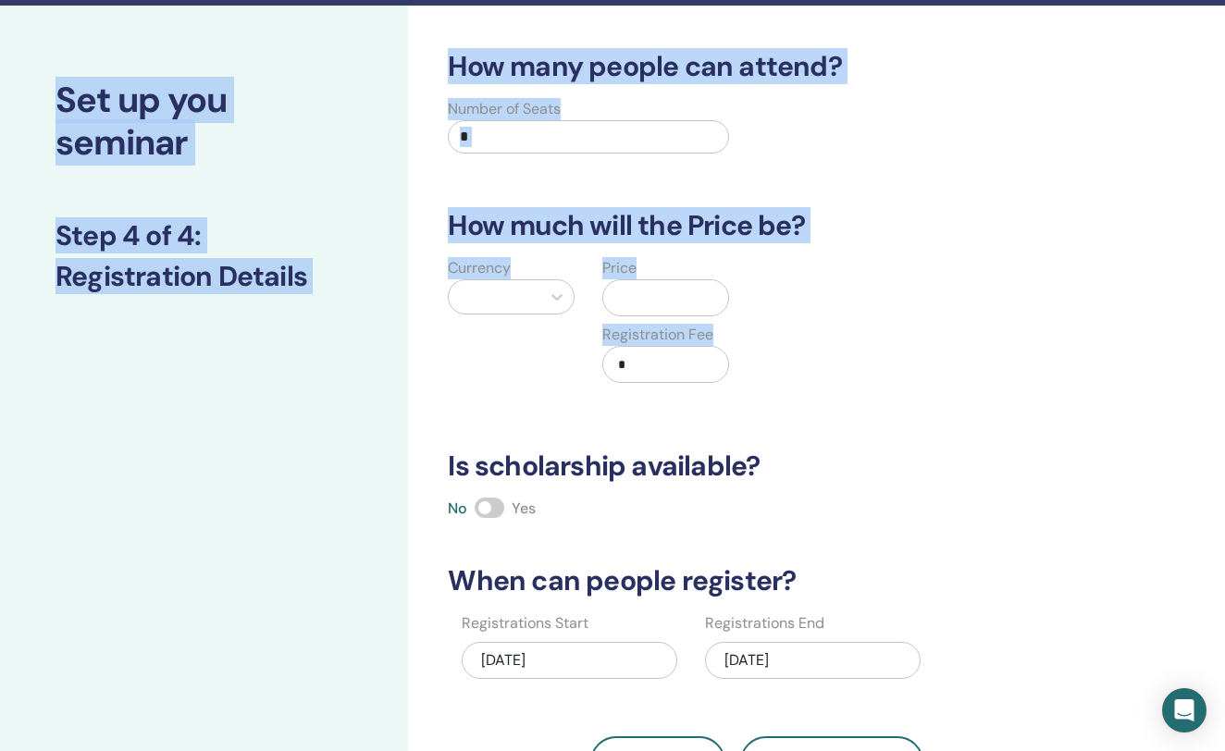
drag, startPoint x: 882, startPoint y: 28, endPoint x: 882, endPoint y: -92, distance: 119.4
click at [882, 0] on html "Instructor Dashboard Student Dashboard AP [PERSON_NAME] My ThetaLearning My The…" at bounding box center [612, 321] width 1225 height 751
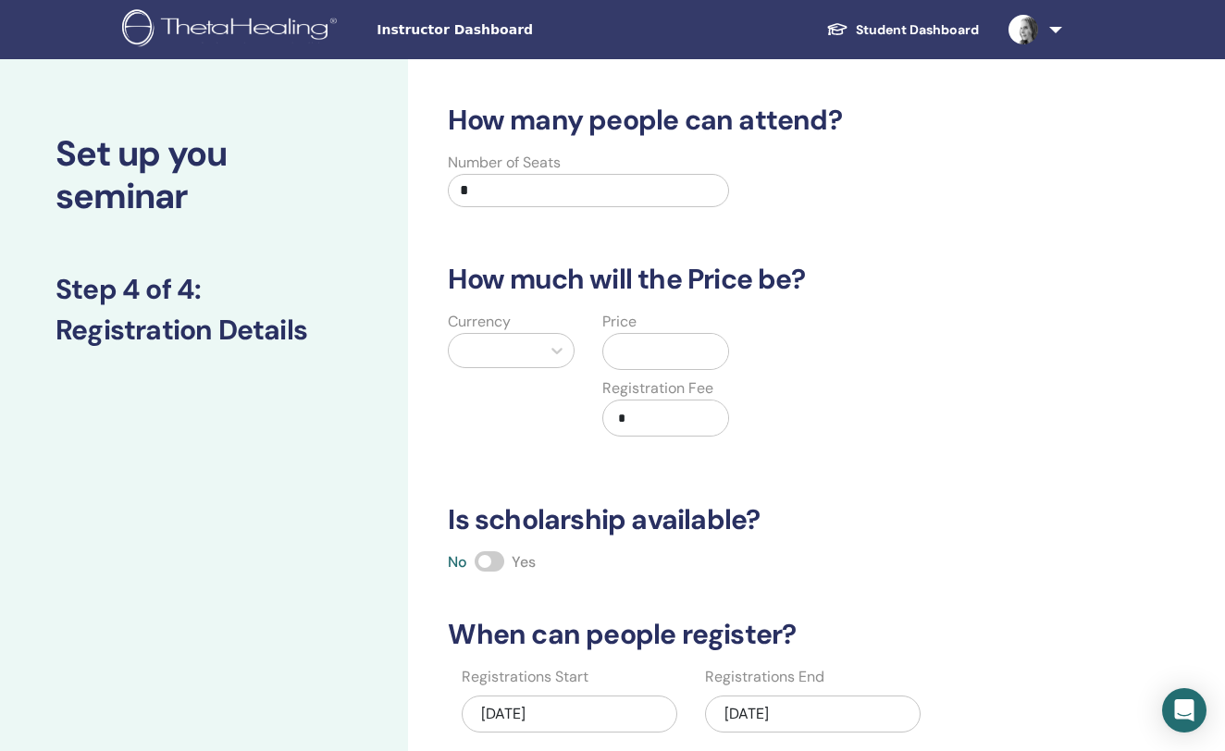
click at [786, 363] on div "Currency Price Registration Fee *" at bounding box center [742, 385] width 639 height 148
click at [621, 193] on input "*" at bounding box center [588, 190] width 280 height 33
type input "**"
click at [566, 353] on div at bounding box center [556, 350] width 33 height 33
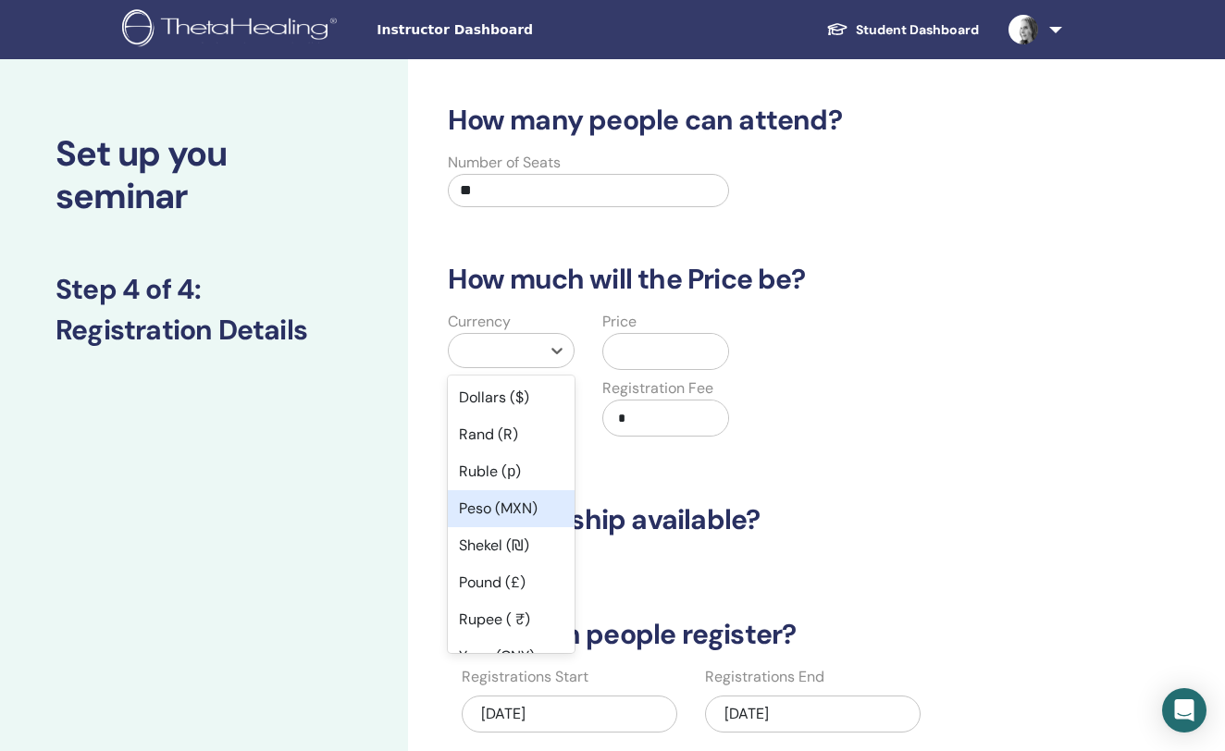
click at [508, 518] on div "Peso (MXN)" at bounding box center [511, 508] width 127 height 37
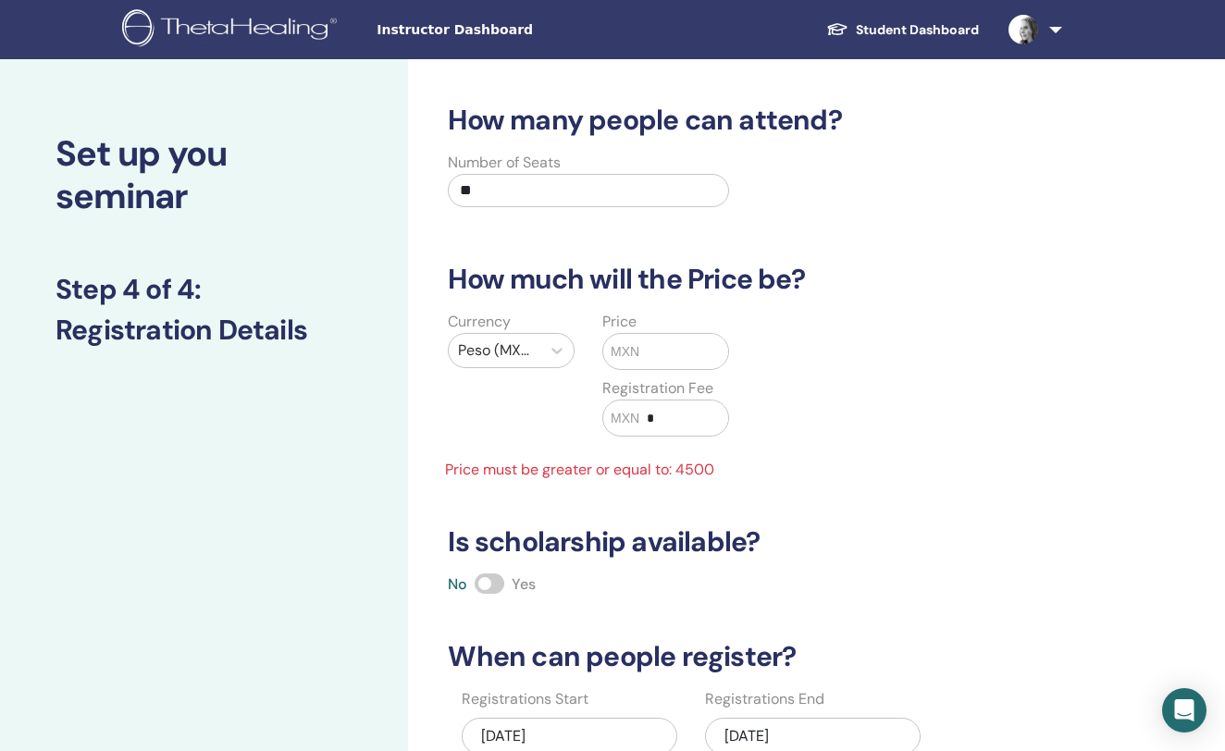
click at [658, 348] on input "text" at bounding box center [683, 351] width 89 height 35
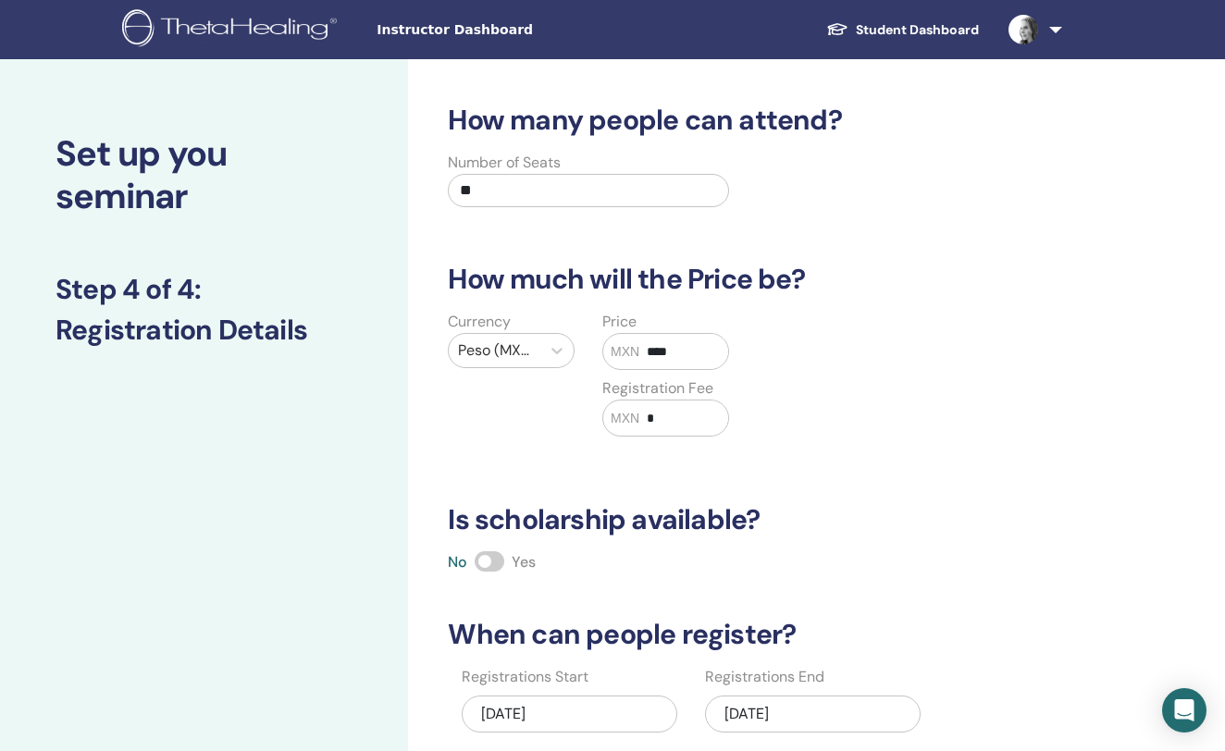
type input "****"
click at [664, 412] on input "*" at bounding box center [683, 418] width 89 height 35
type input "*"
click at [960, 580] on div "How many people can attend? Number of Seats ** How much will the Price be? Curr…" at bounding box center [756, 473] width 639 height 738
click at [692, 435] on input "text" at bounding box center [683, 418] width 89 height 35
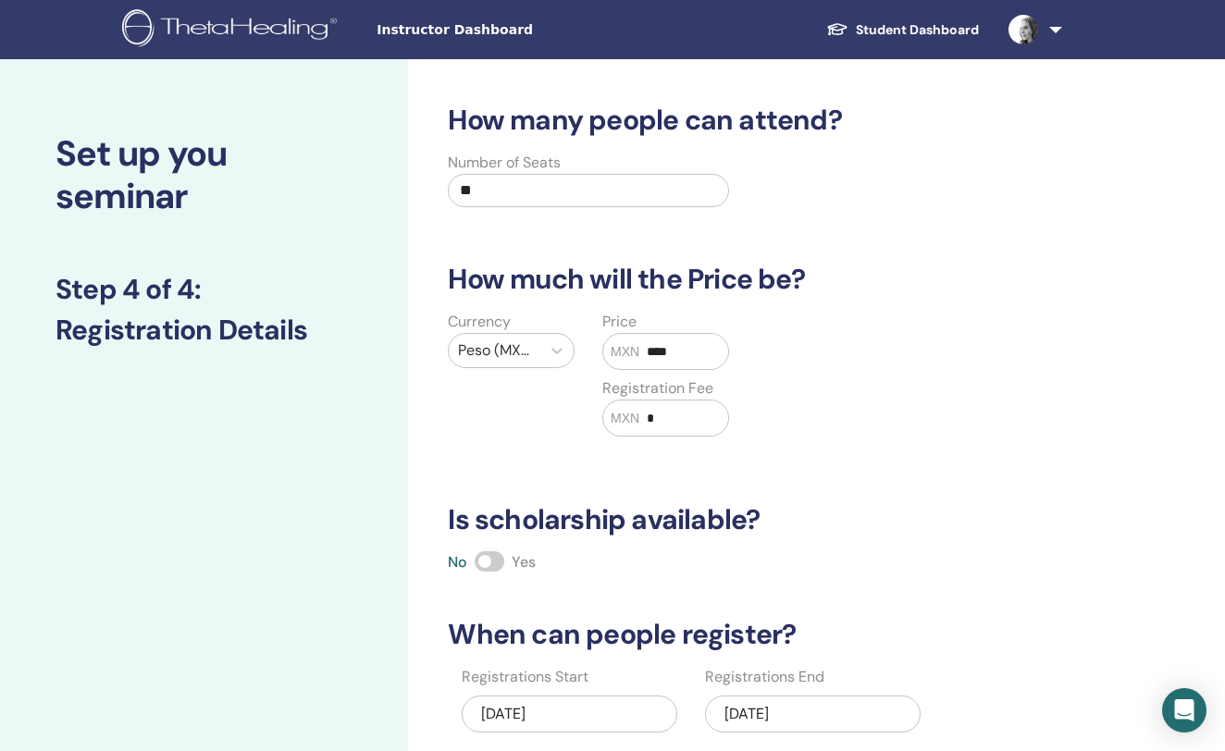
type input "*"
click at [883, 588] on div "How many people can attend? Number of Seats ** How much will the Price be? Curr…" at bounding box center [756, 473] width 639 height 738
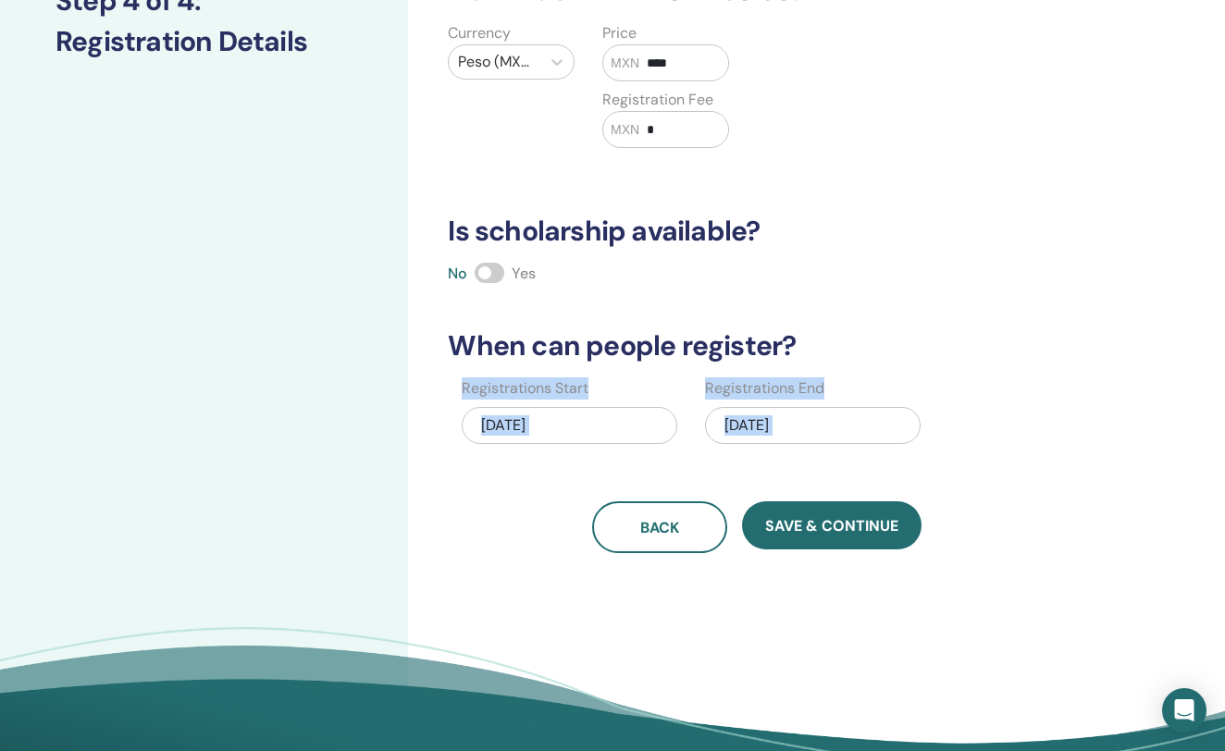
scroll to position [382, 0]
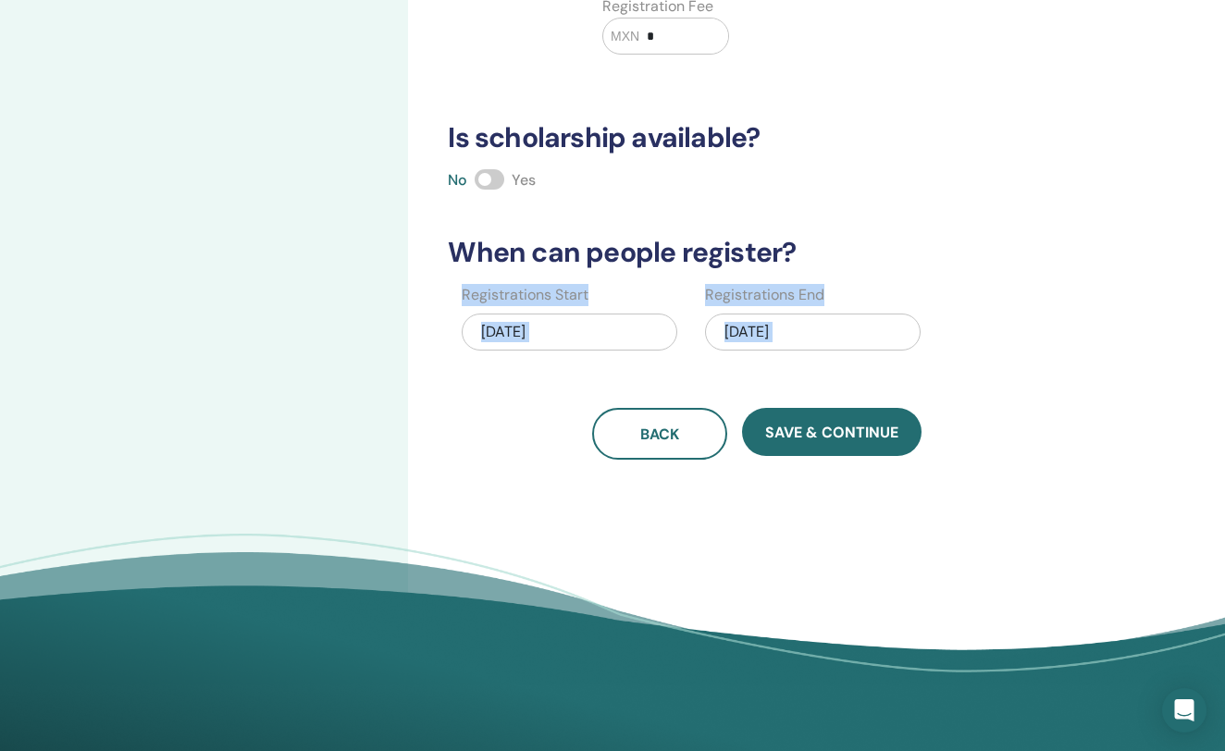
drag, startPoint x: 952, startPoint y: 657, endPoint x: 920, endPoint y: 625, distance: 45.1
click at [739, 328] on div "[DATE]" at bounding box center [813, 332] width 216 height 37
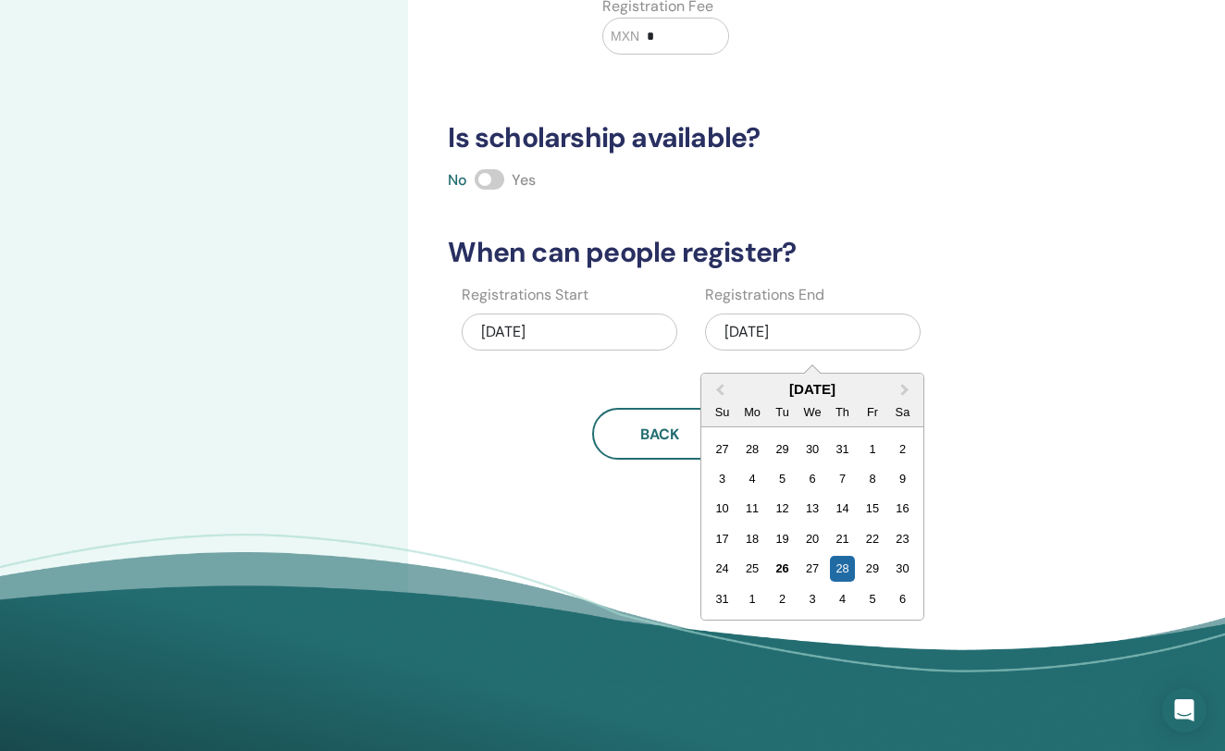
click at [985, 447] on div "Back Save & Continue" at bounding box center [756, 434] width 639 height 52
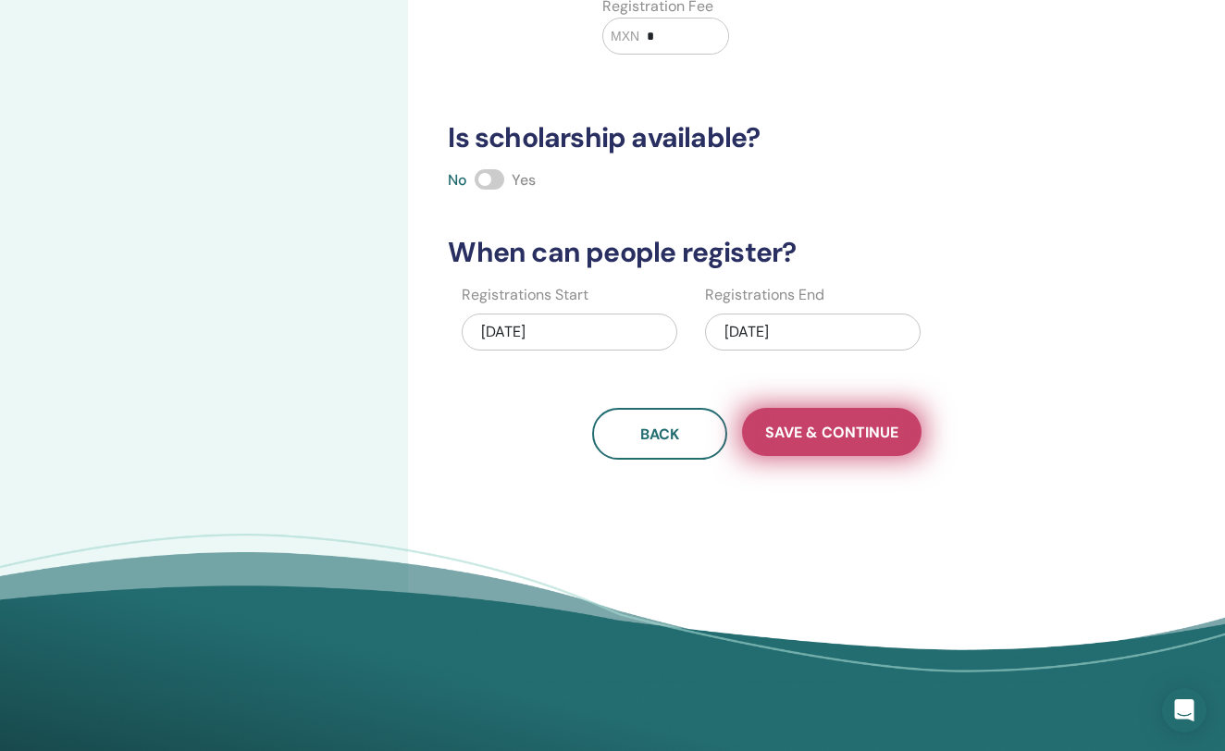
click at [895, 440] on span "Save & Continue" at bounding box center [831, 432] width 133 height 19
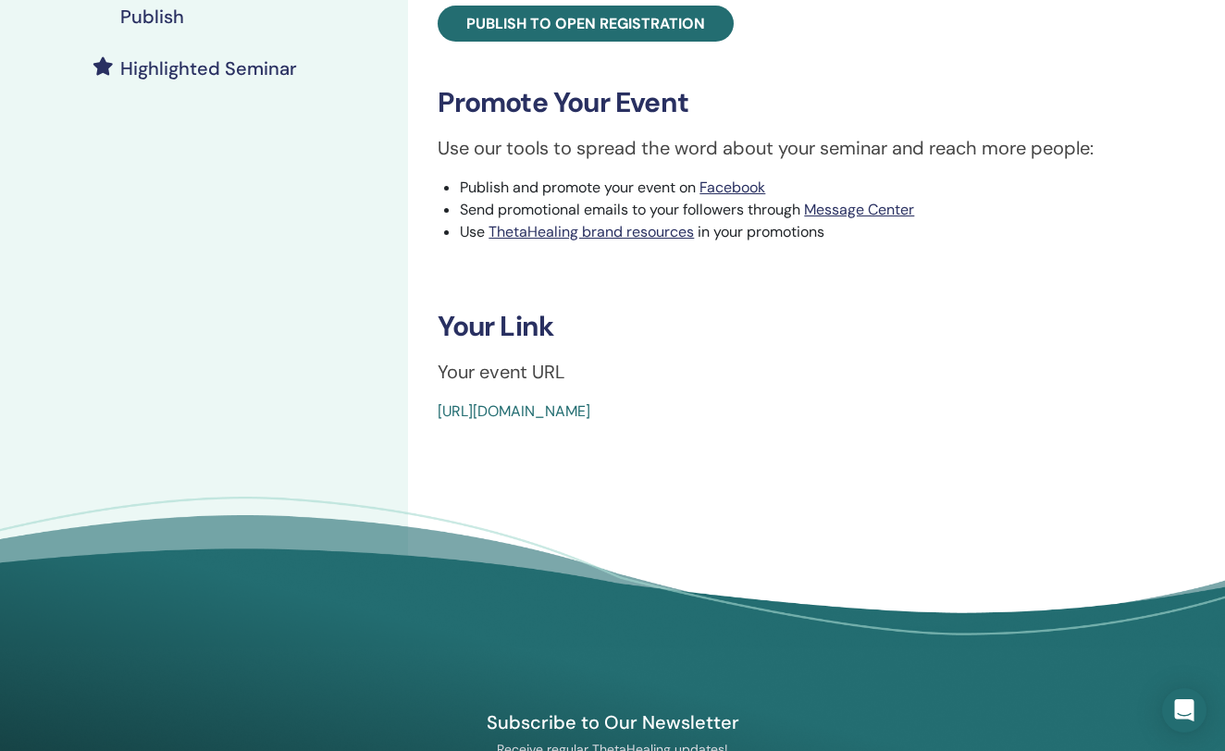
drag, startPoint x: 873, startPoint y: 576, endPoint x: 839, endPoint y: 762, distance: 188.9
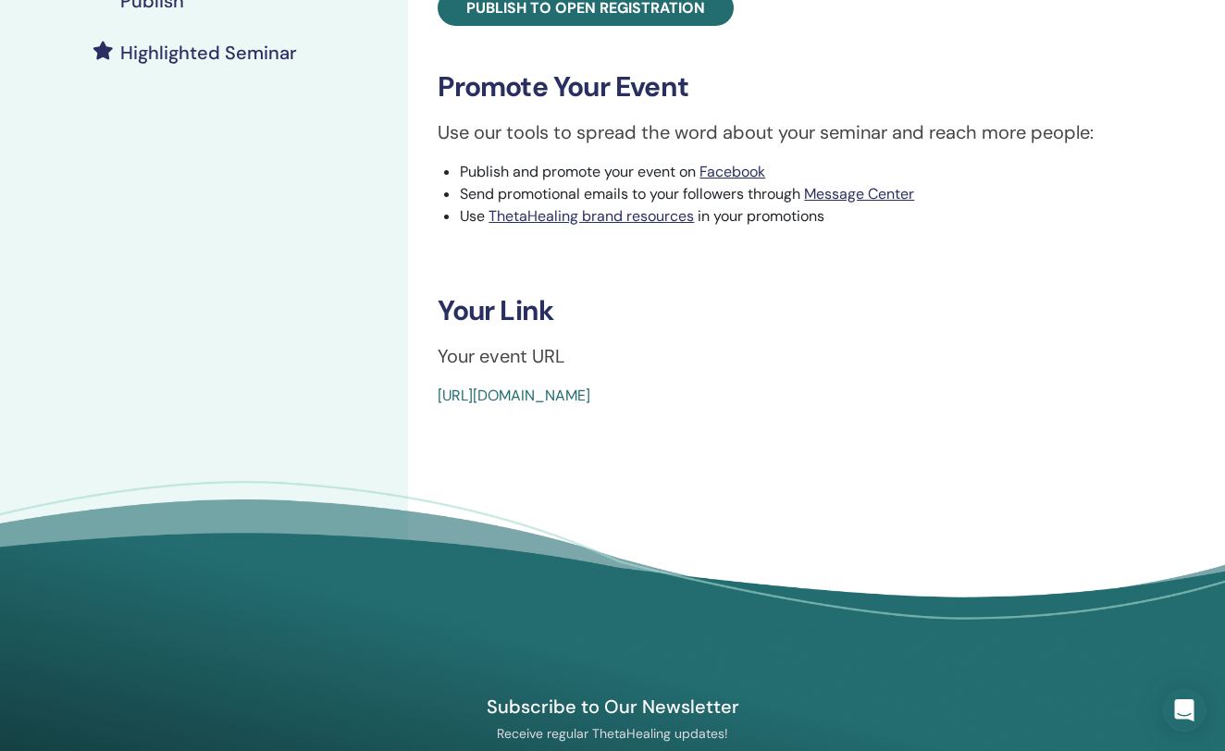
drag, startPoint x: 862, startPoint y: 390, endPoint x: 435, endPoint y: 401, distance: 427.6
click at [435, 401] on div "Advanced DNA Event Type In-Person Event Status Not Published Registrations 0/10…" at bounding box center [816, 3] width 795 height 808
click at [341, 161] on div "My Seminars Advanced DNA August 26, 2025 Event Details Event Schedule Event Pag…" at bounding box center [204, 110] width 408 height 1111
click at [983, 30] on div "Advanced DNA Event Type In-Person Event Status Not Published Registrations 0/10…" at bounding box center [816, 3] width 795 height 808
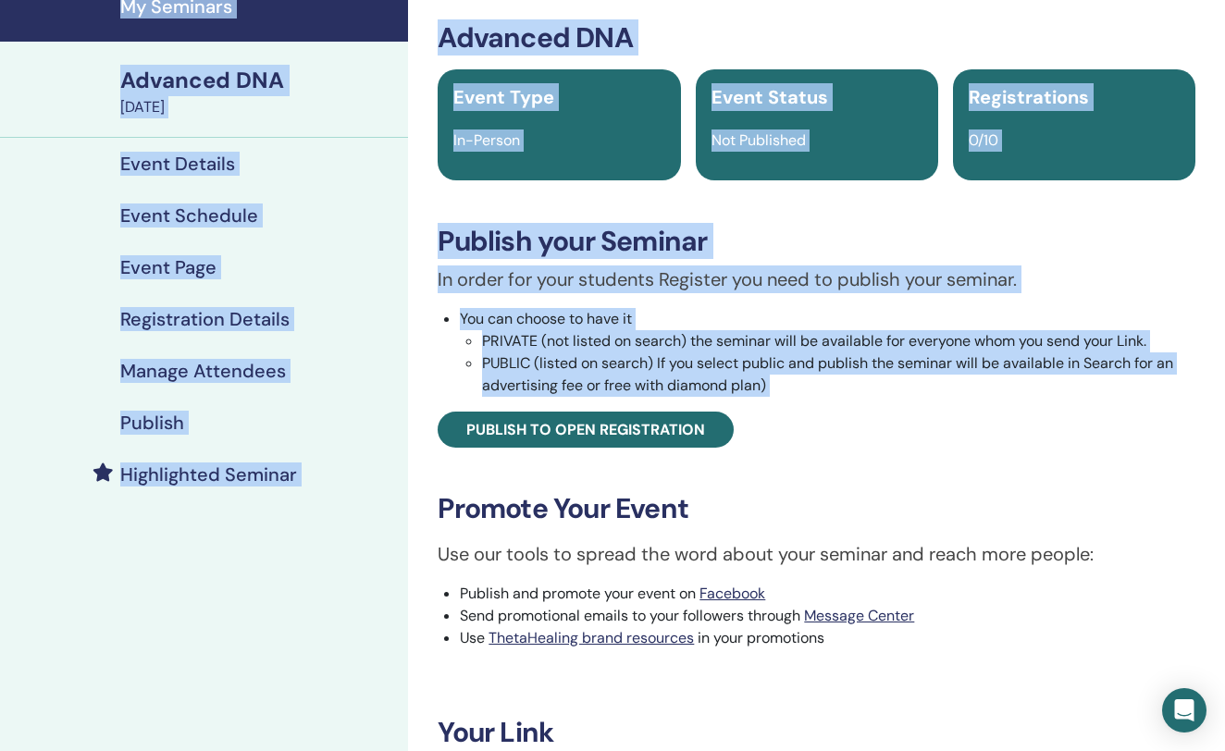
scroll to position [0, 0]
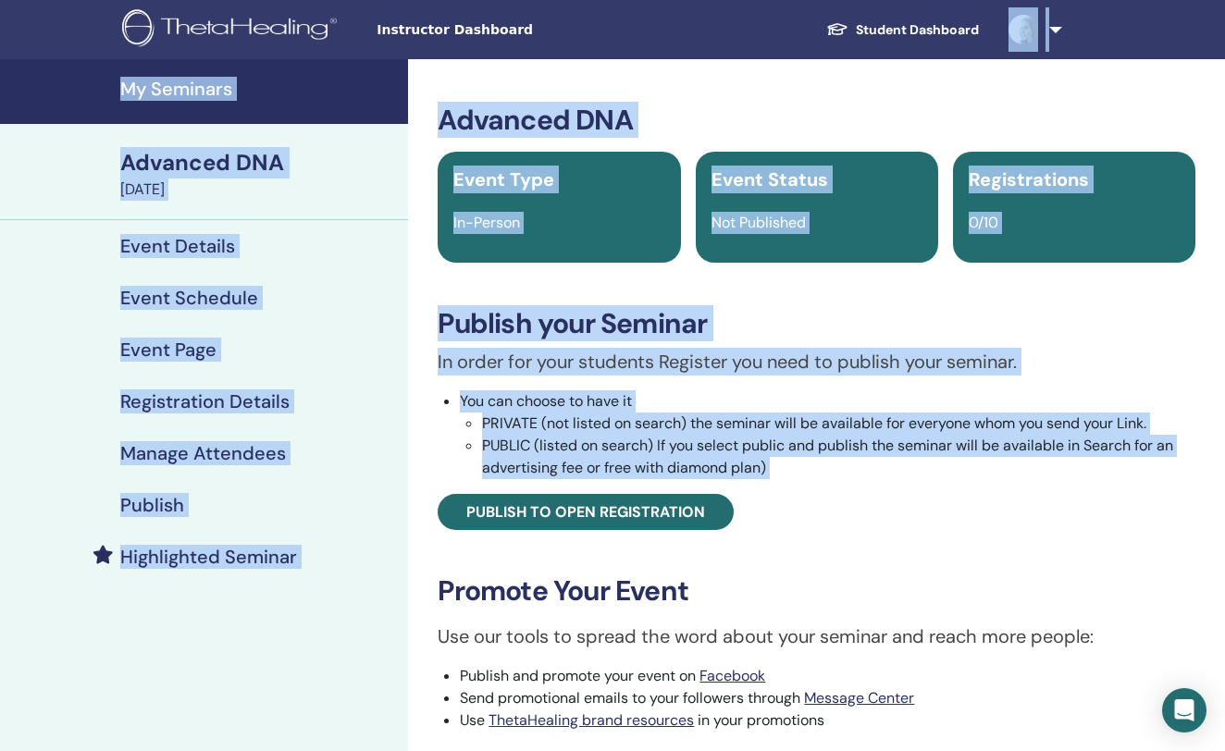
drag, startPoint x: 983, startPoint y: 30, endPoint x: 985, endPoint y: -61, distance: 90.7
click at [985, 0] on html "Instructor Dashboard Student Dashboard AP Adriana Padilla Vázquez My ThetaLearn…" at bounding box center [612, 375] width 1225 height 751
click at [906, 119] on h3 "Advanced DNA" at bounding box center [817, 120] width 758 height 33
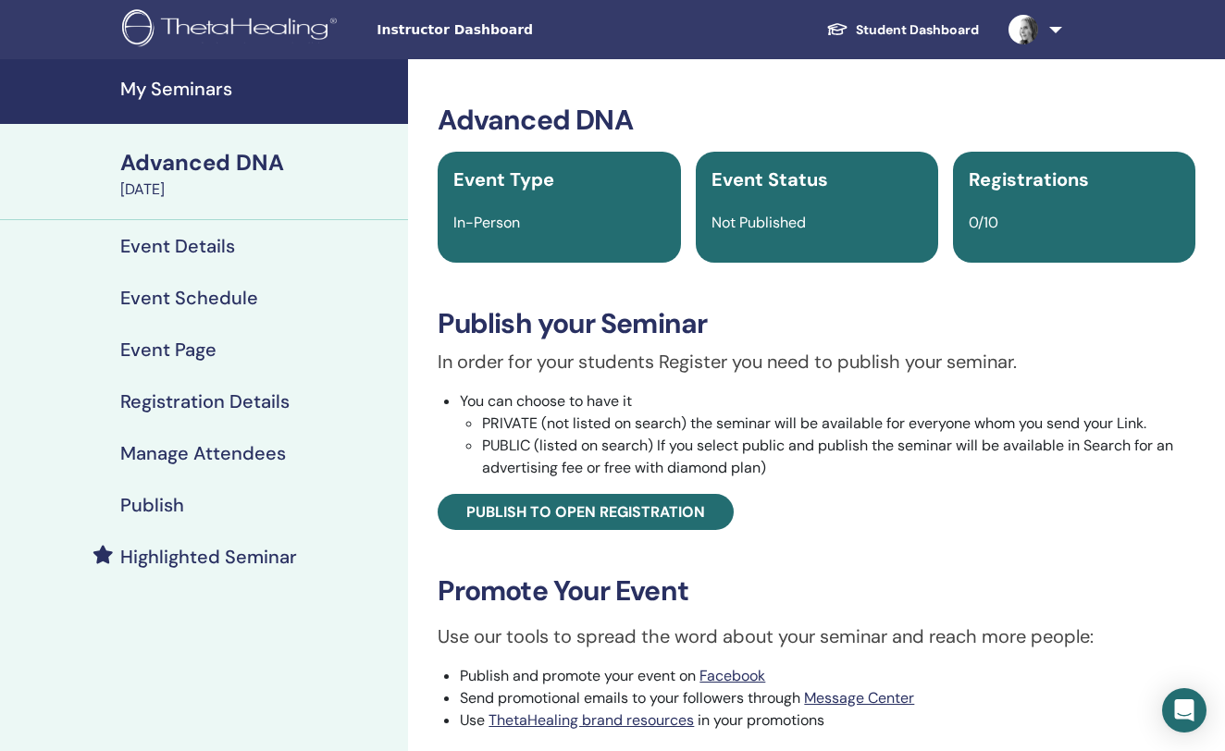
click at [820, 590] on h3 "Promote Your Event" at bounding box center [817, 591] width 758 height 33
click at [999, 696] on li "Send promotional emails to your followers through Message Center" at bounding box center [828, 698] width 736 height 22
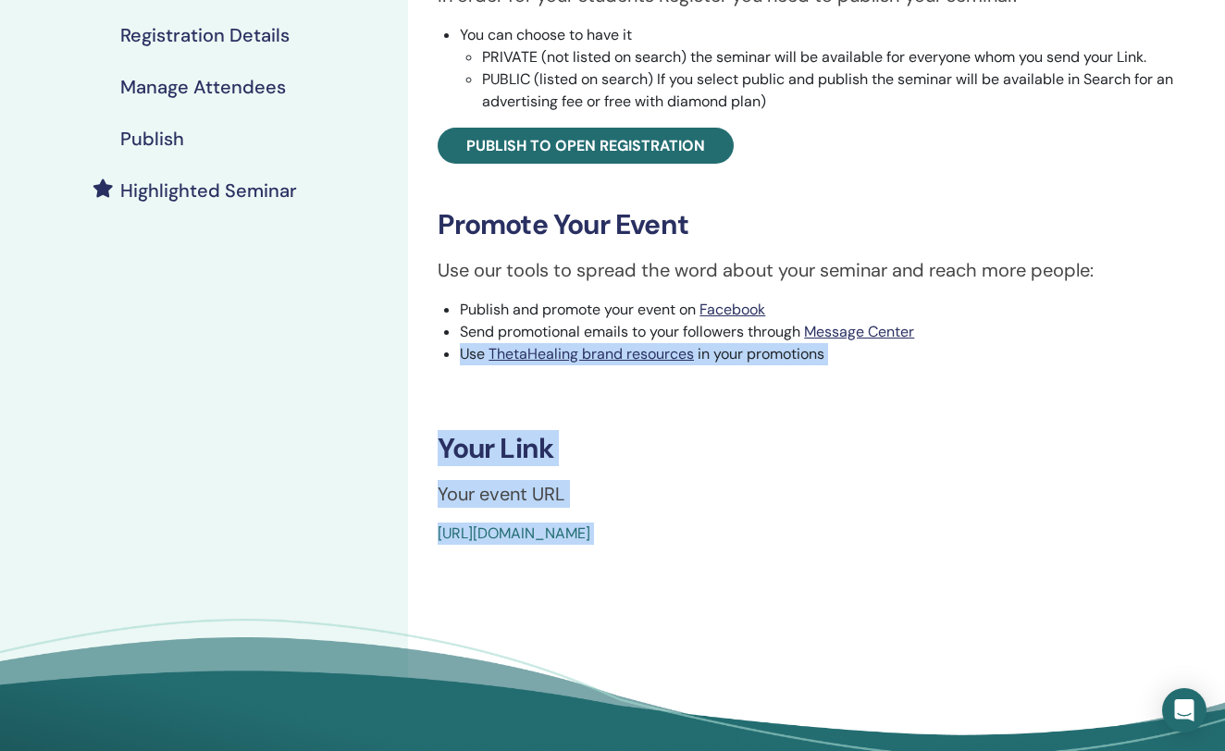
drag, startPoint x: 999, startPoint y: 696, endPoint x: 972, endPoint y: 661, distance: 44.2
click at [974, 385] on body "Instructor Dashboard Student Dashboard AP Adriana Padilla Vázquez My ThetaLearn…" at bounding box center [612, 9] width 1225 height 751
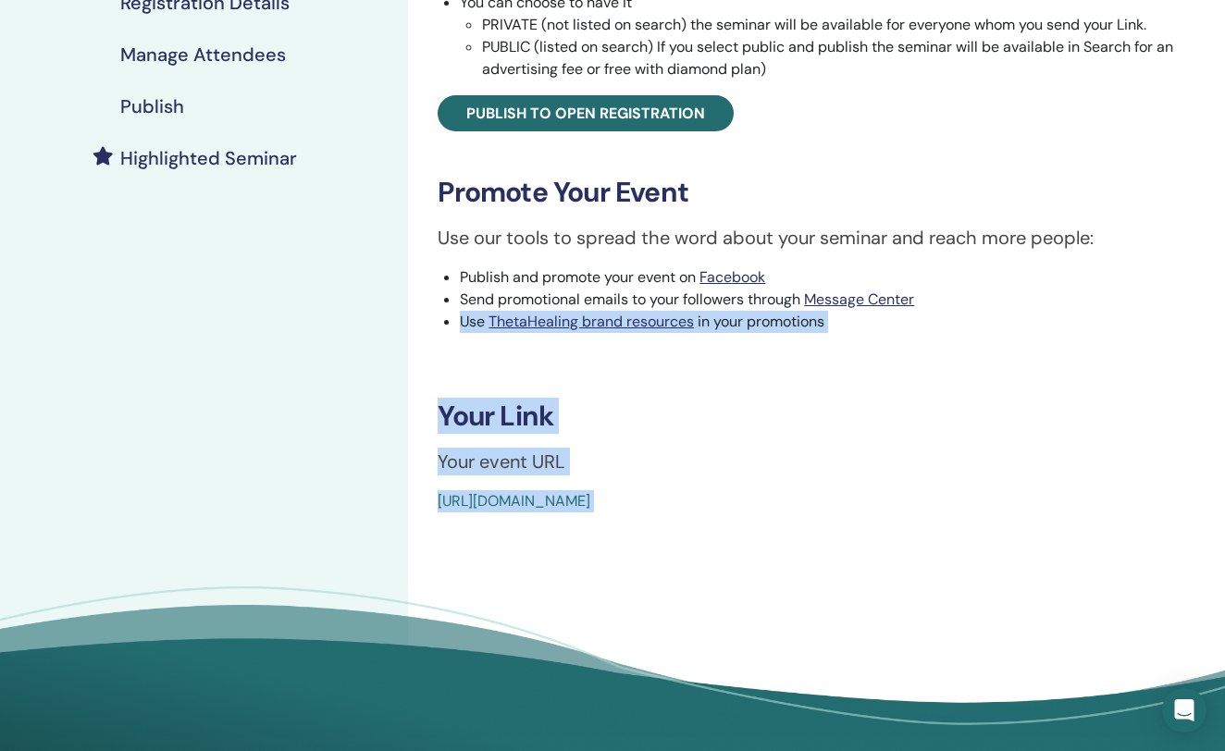
click at [979, 535] on div "Advanced DNA Event Type In-Person Event Status Not Published Registrations 0/10…" at bounding box center [816, 215] width 817 height 1111
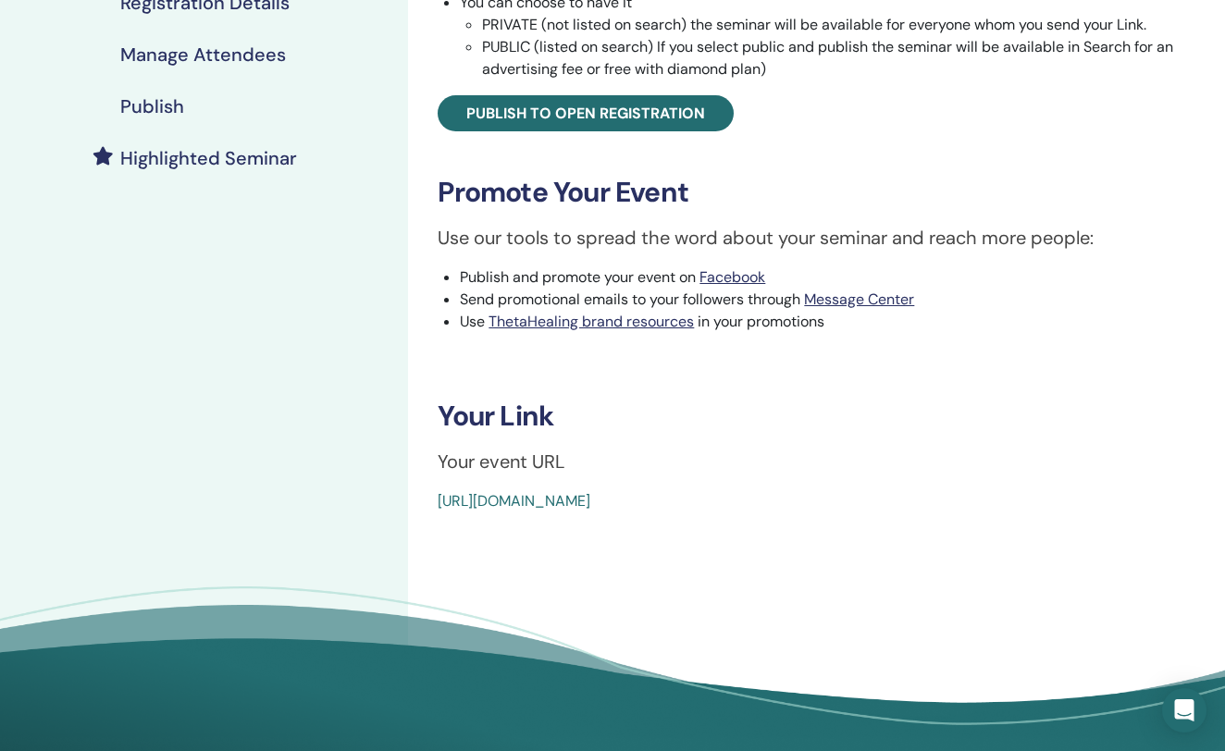
drag, startPoint x: 866, startPoint y: 495, endPoint x: 421, endPoint y: 509, distance: 445.3
click at [421, 509] on div "Advanced DNA Event Type In-Person Event Status Not Published Registrations 0/10…" at bounding box center [816, 109] width 795 height 808
copy link "https://www.thetahealing.com/seminar-375810-details.html"
